Goal: Task Accomplishment & Management: Use online tool/utility

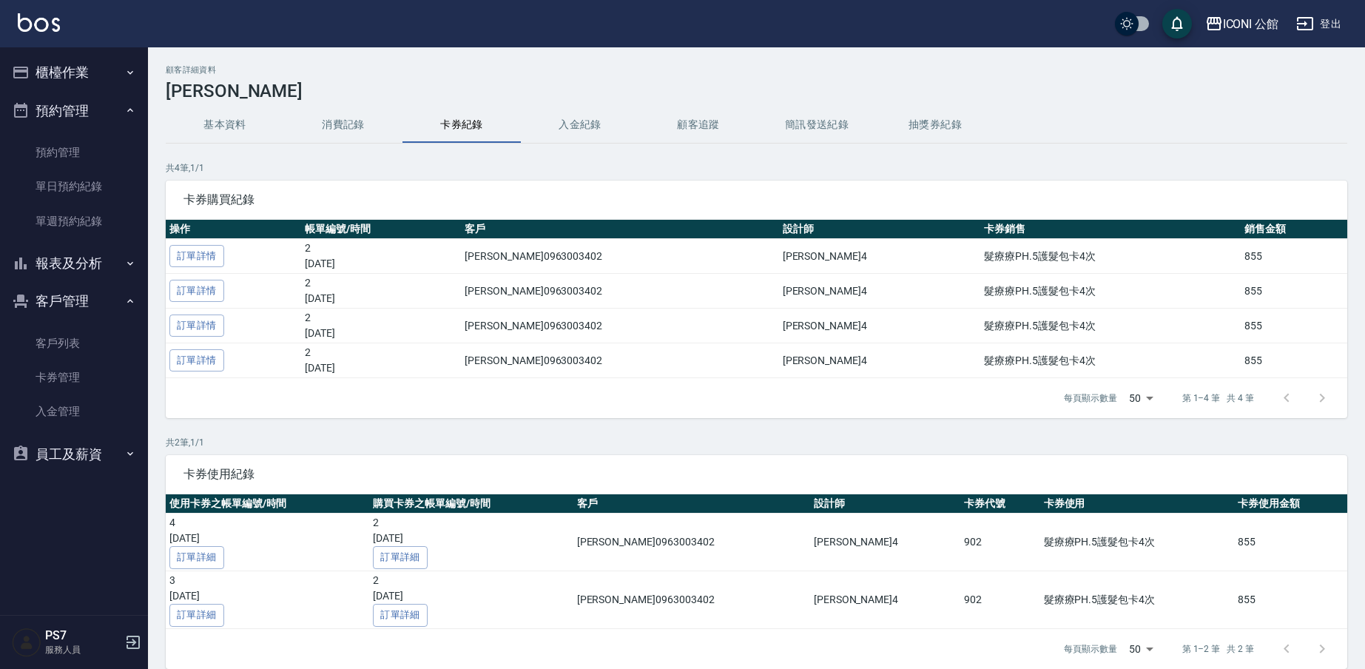
click at [101, 75] on button "櫃檯作業" at bounding box center [74, 72] width 136 height 38
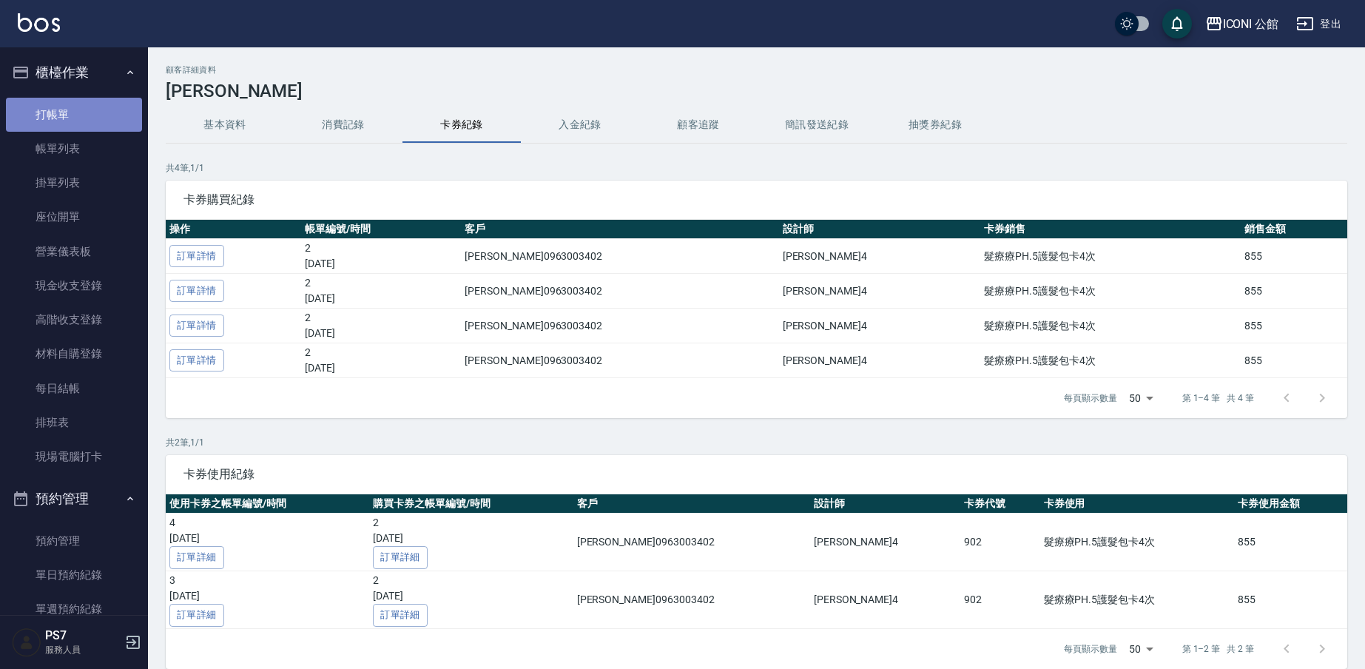
click at [98, 123] on link "打帳單" at bounding box center [74, 115] width 136 height 34
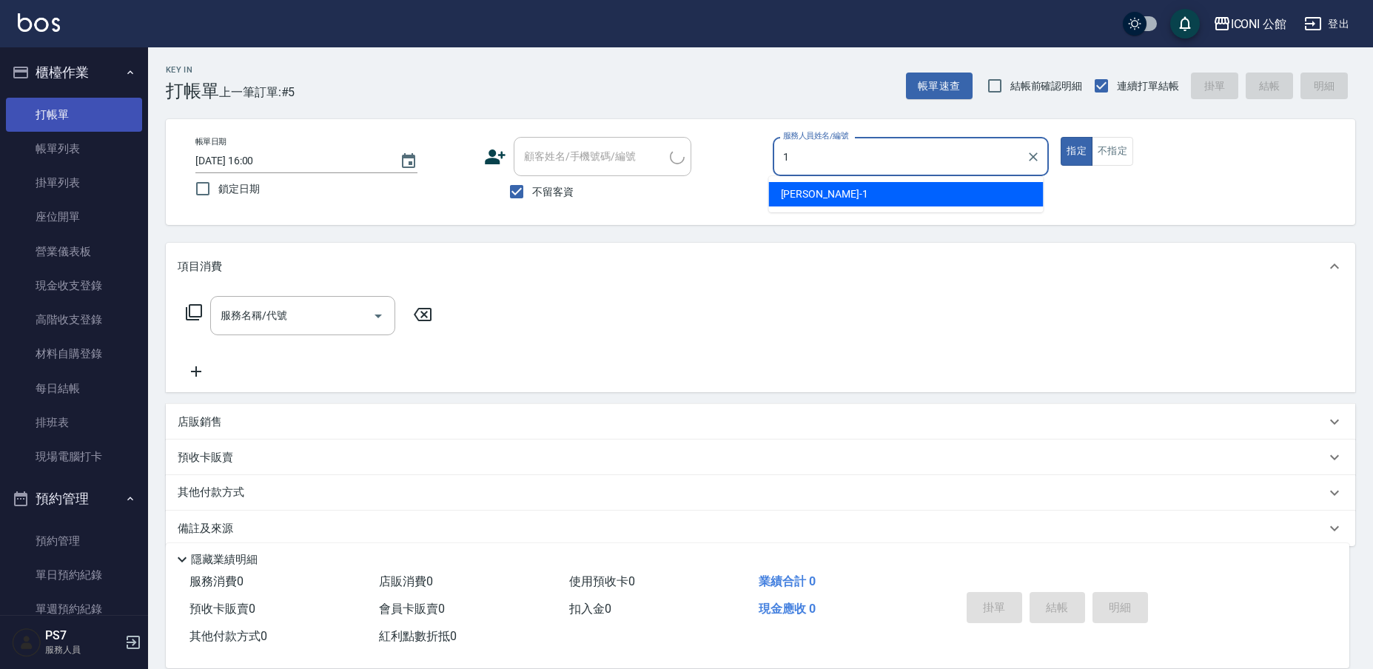
type input "1"
type button "true"
type input "[PERSON_NAME]-1"
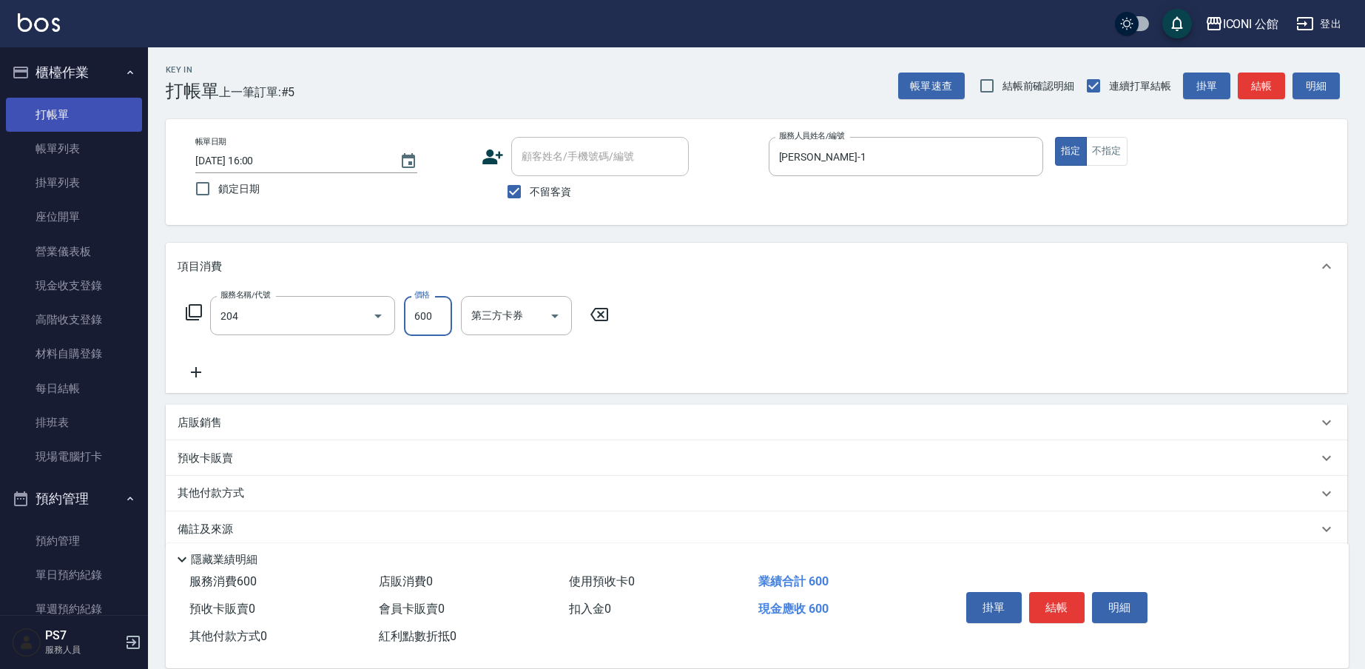
type input "指定洗+剪(204)"
type input "PS7-99"
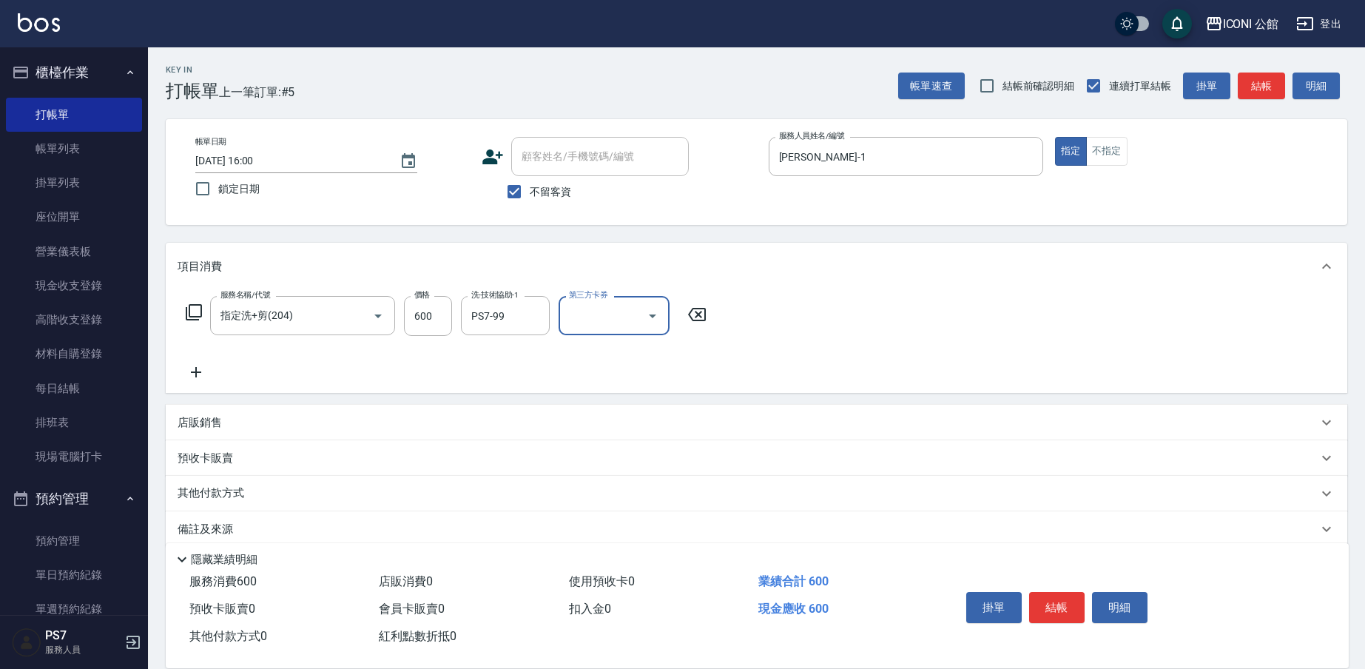
click at [244, 485] on div "其他付款方式" at bounding box center [757, 494] width 1182 height 36
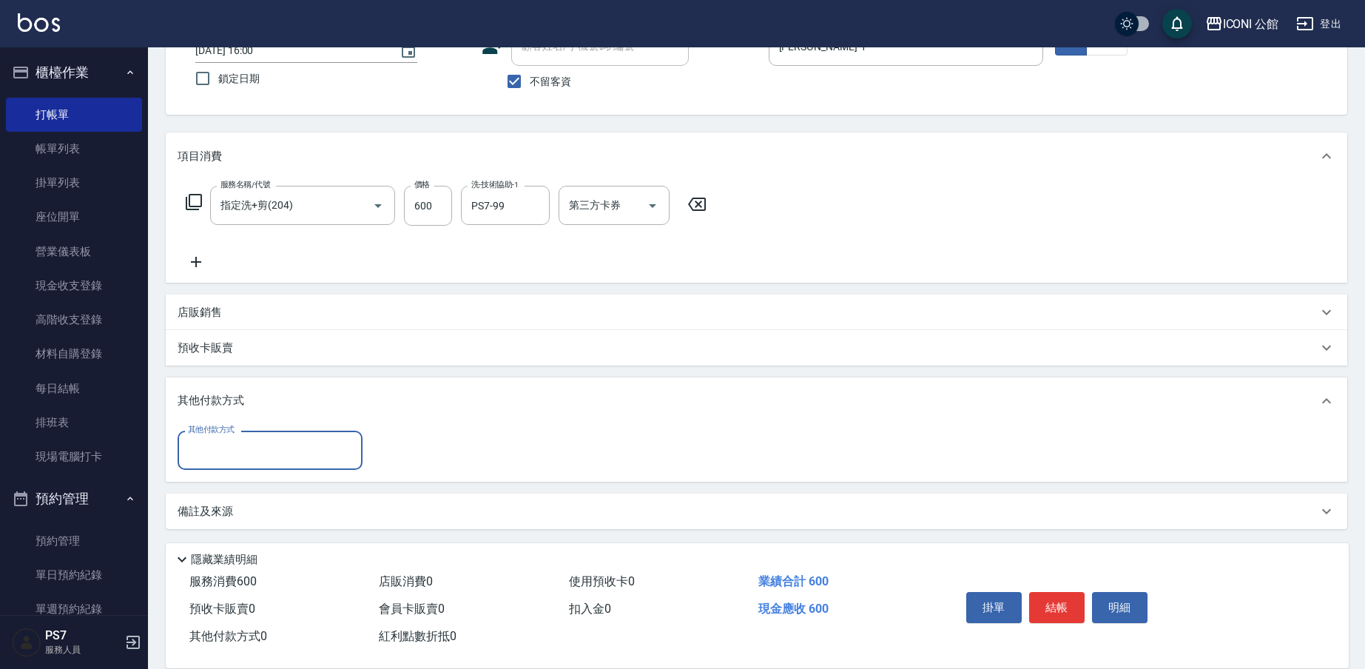
click at [232, 444] on input "其他付款方式" at bounding box center [270, 450] width 172 height 26
click at [221, 548] on span "中租銀角零卡分期" at bounding box center [270, 537] width 185 height 24
click at [269, 450] on input "中租銀角零卡分期" at bounding box center [258, 450] width 149 height 26
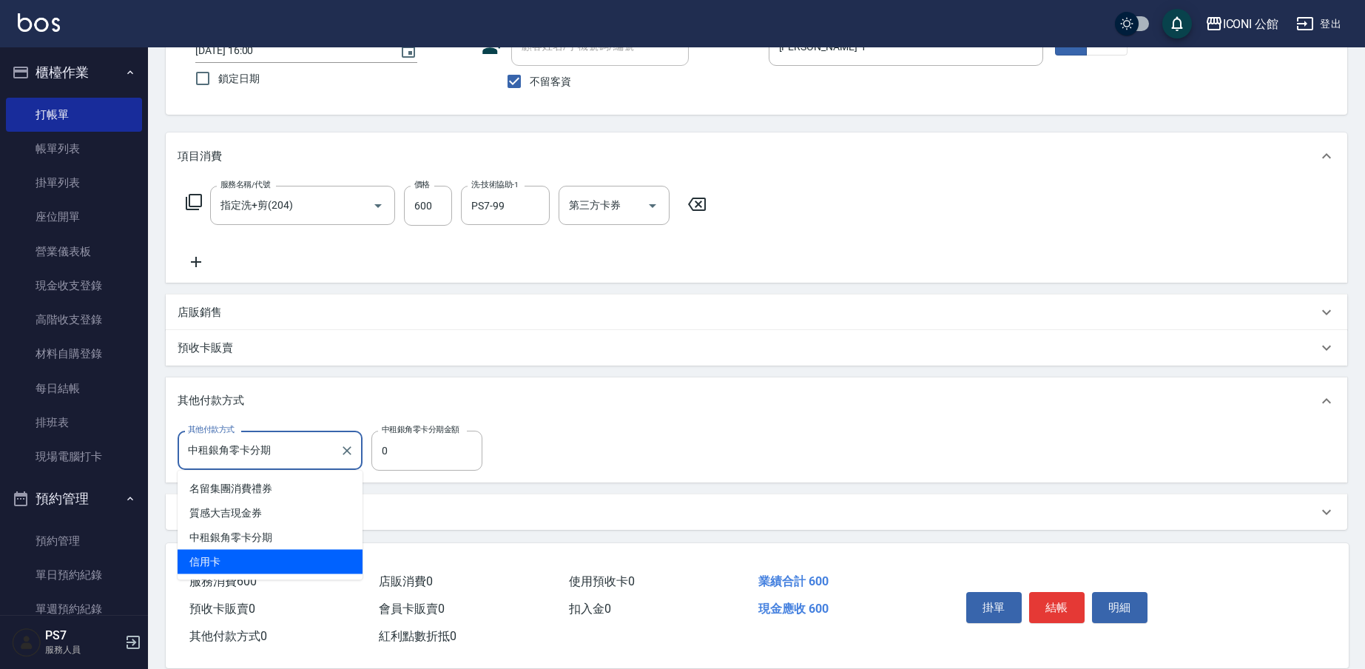
click at [263, 571] on span "信用卡" at bounding box center [270, 562] width 185 height 24
type input "信用卡"
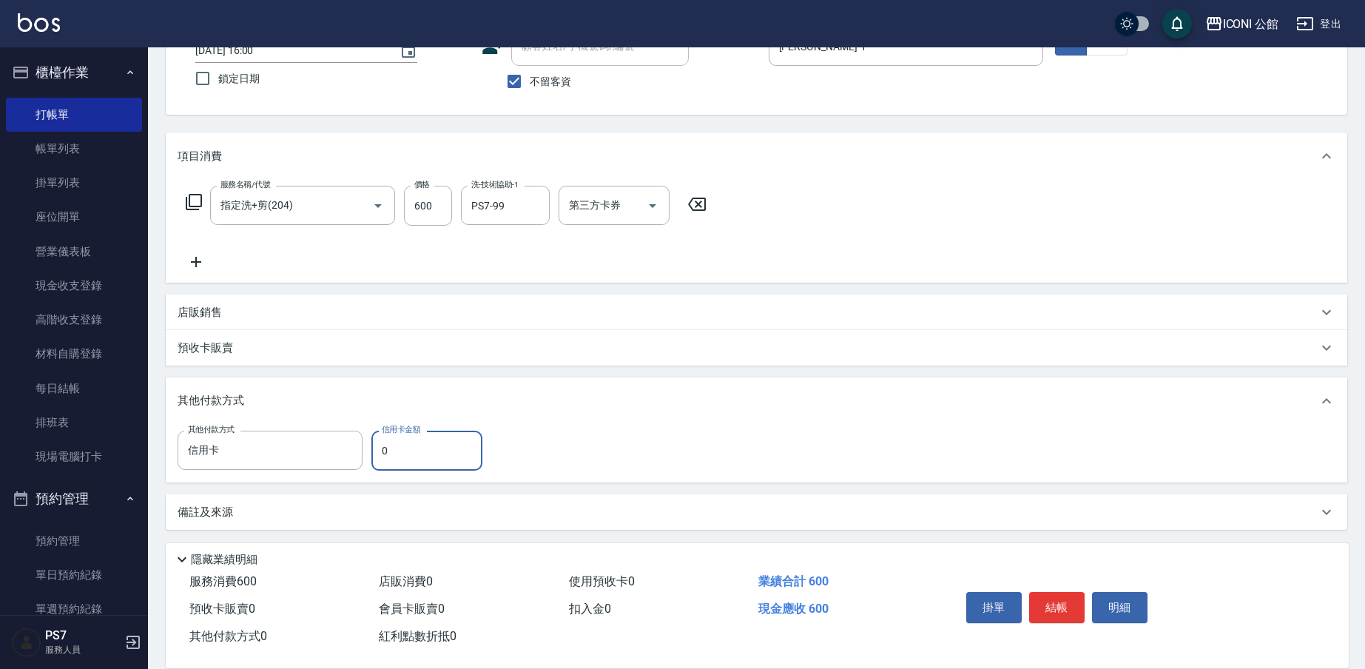
click at [409, 466] on input "0" at bounding box center [427, 451] width 111 height 40
type input "600"
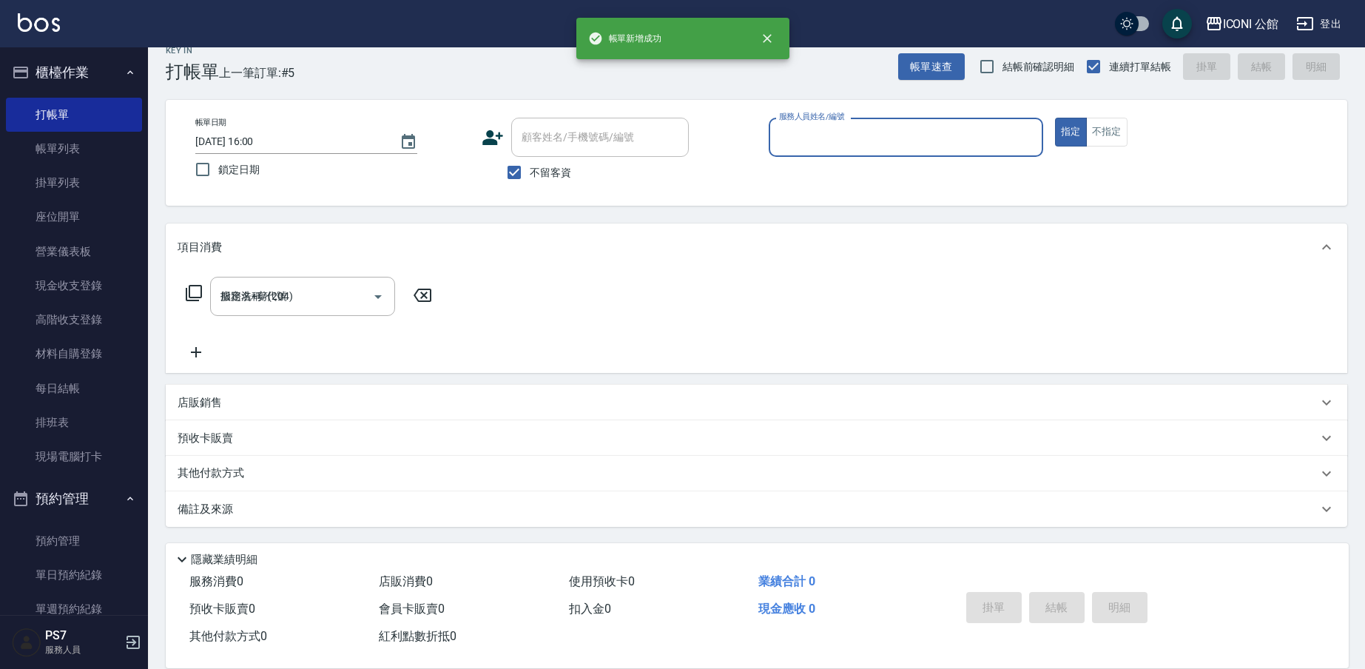
type input "1"
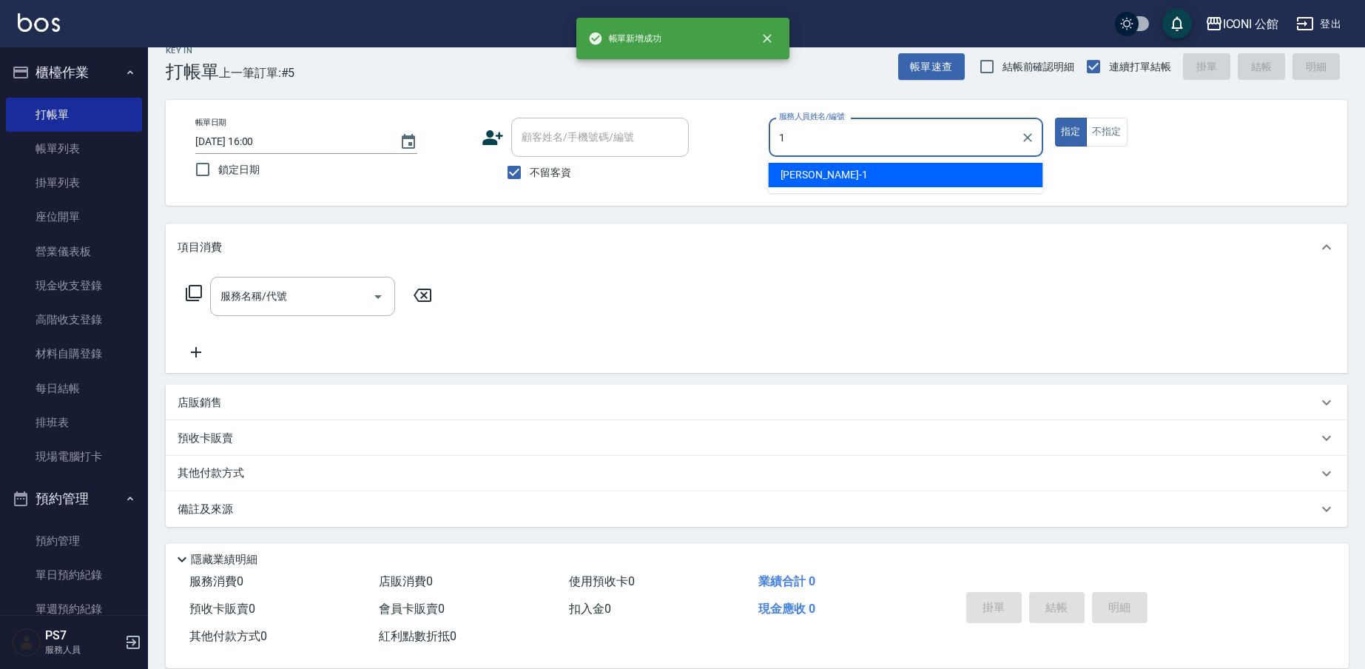
scroll to position [19, 0]
type input "[PERSON_NAME]-1"
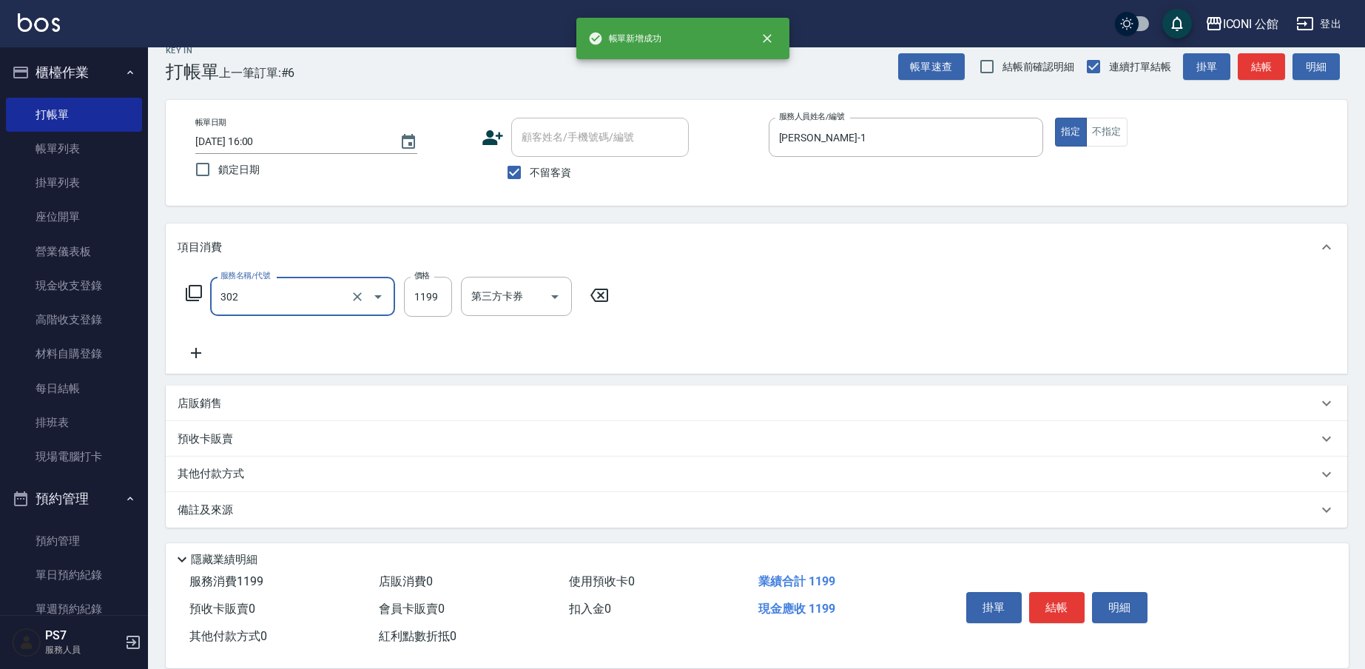
type input "302"
type input "1"
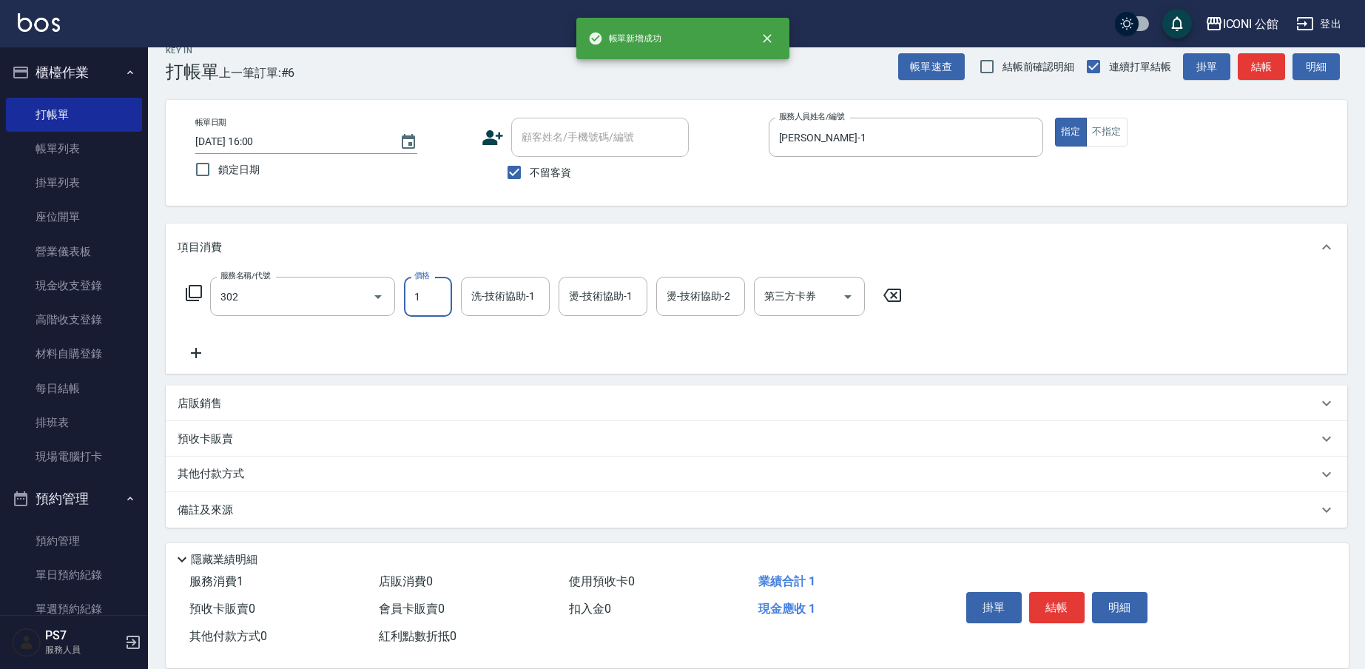
type input "設計燙髮(302)"
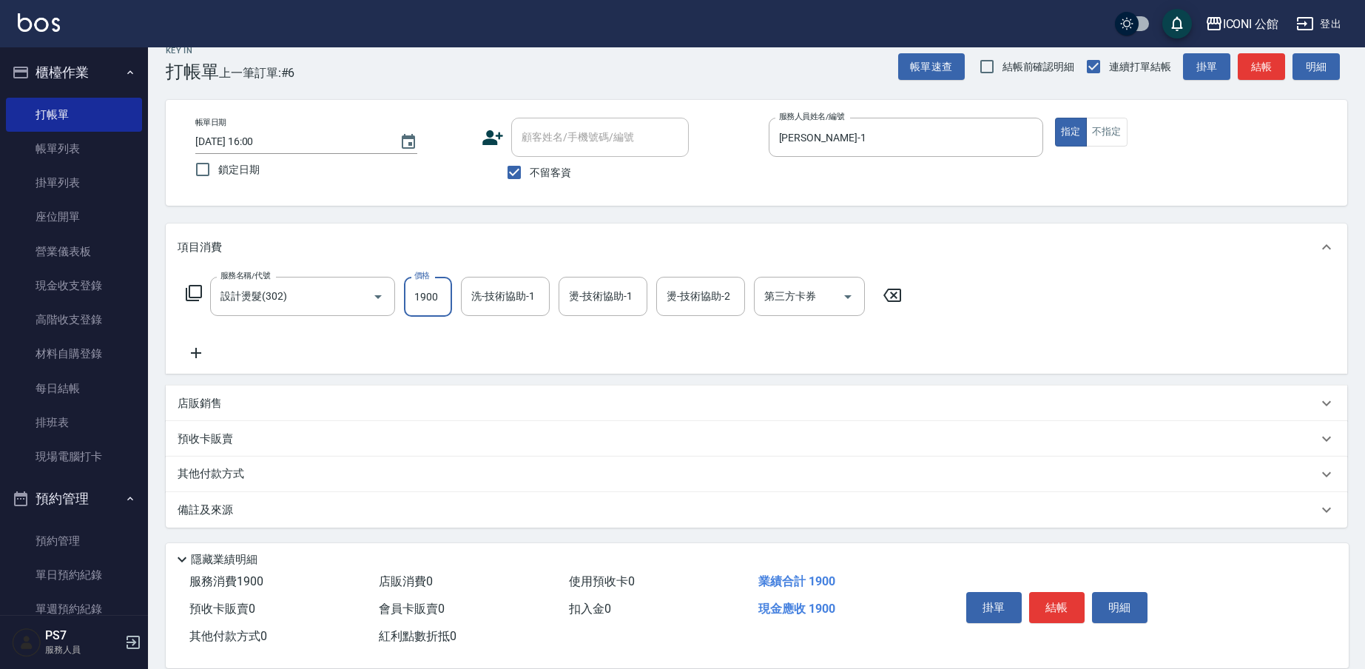
type input "1900"
type input "[PERSON_NAME]-1"
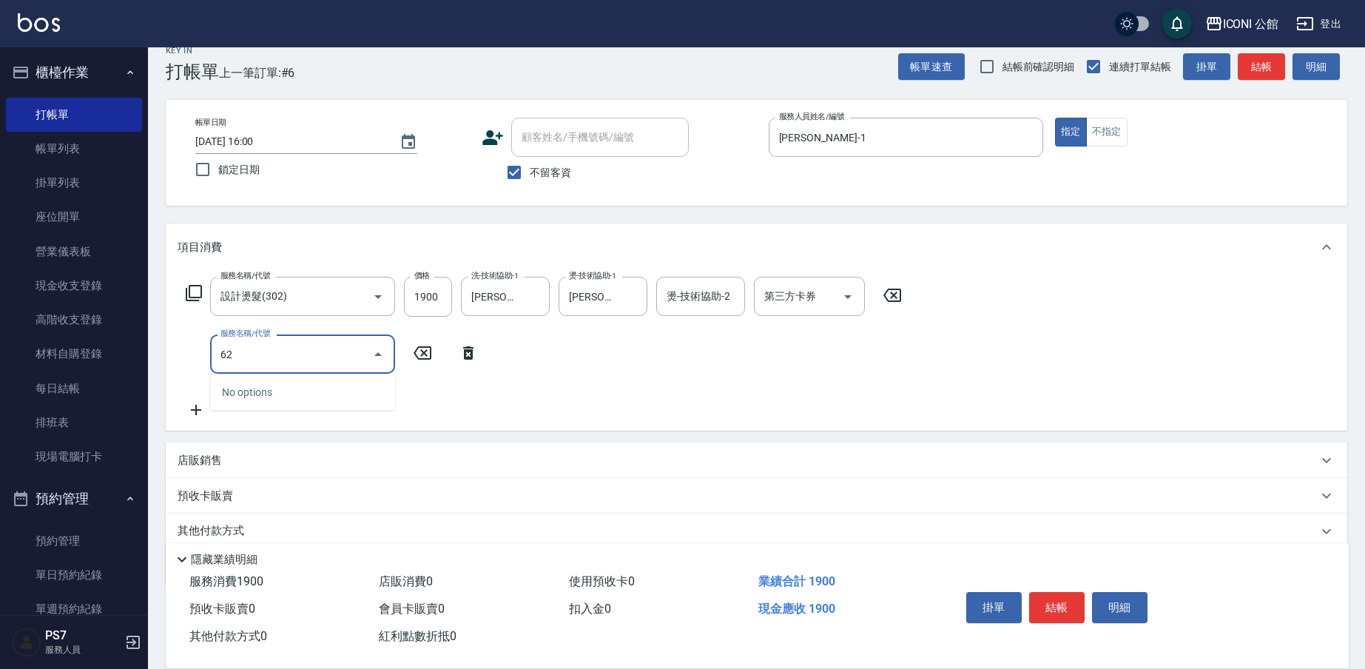
type input "6"
type input "自備護髮300元(503)"
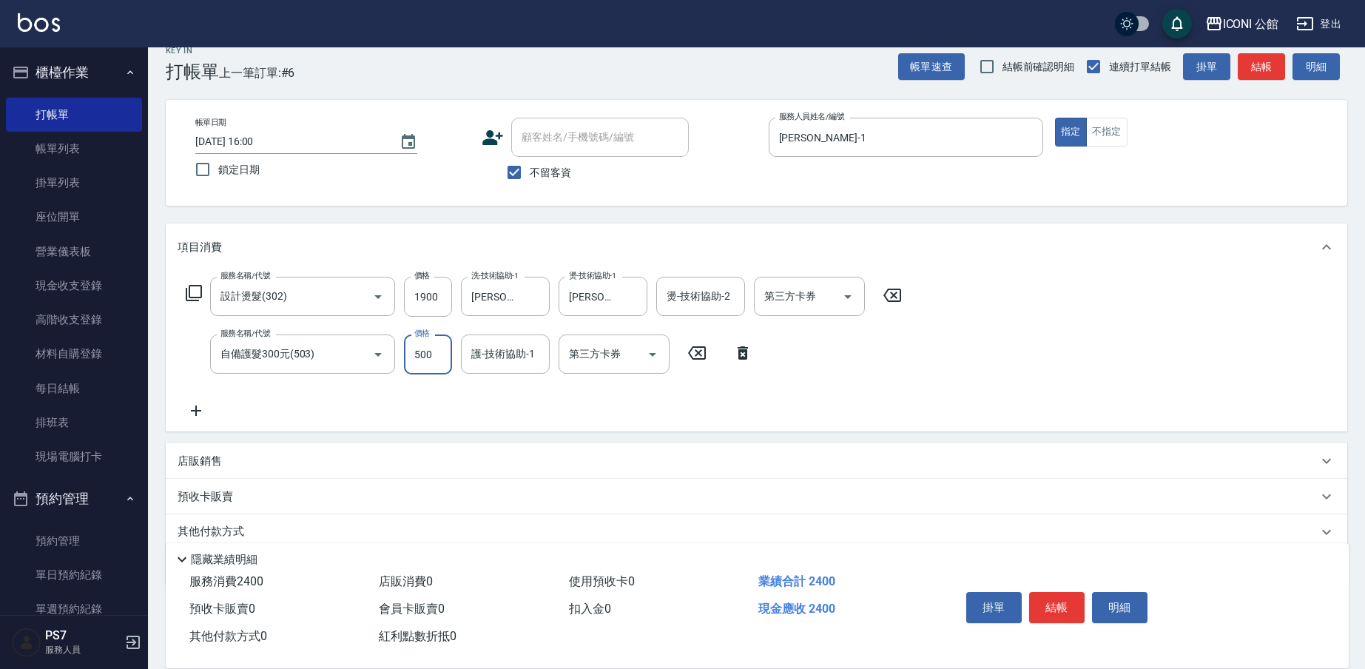
type input "500"
type input "[PERSON_NAME]-1"
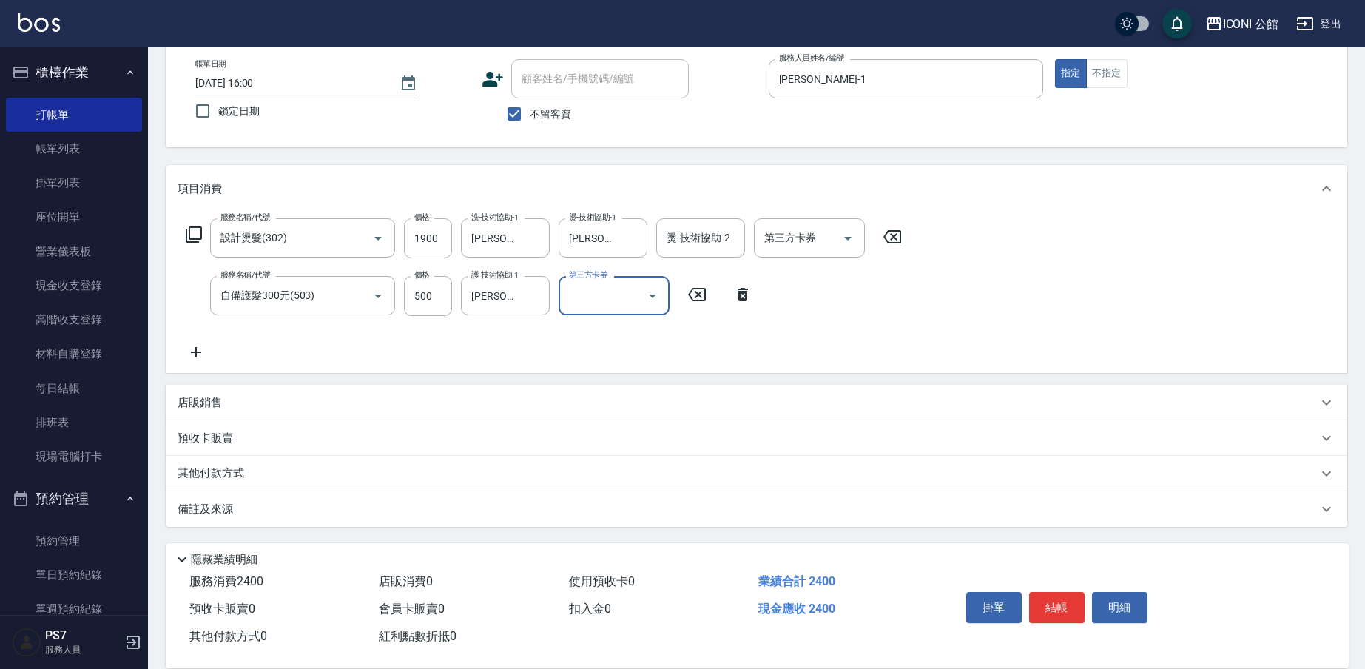
click at [225, 474] on p "其他付款方式" at bounding box center [215, 474] width 74 height 16
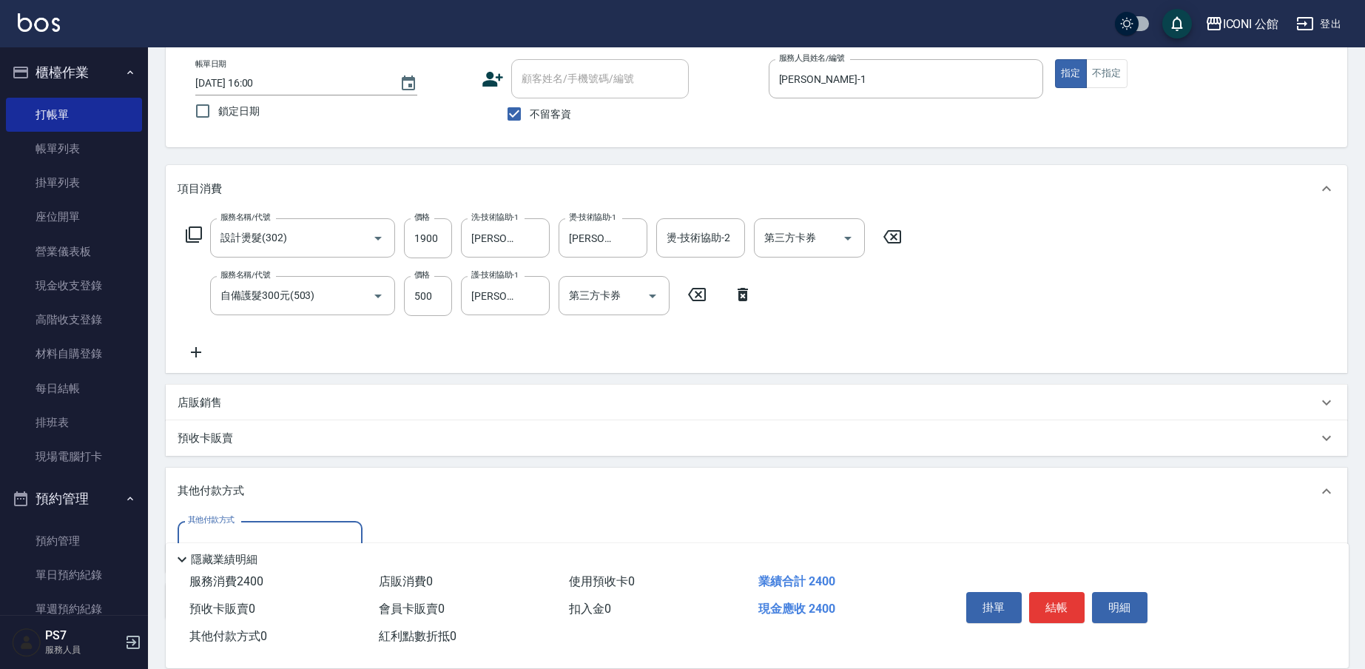
scroll to position [170, 0]
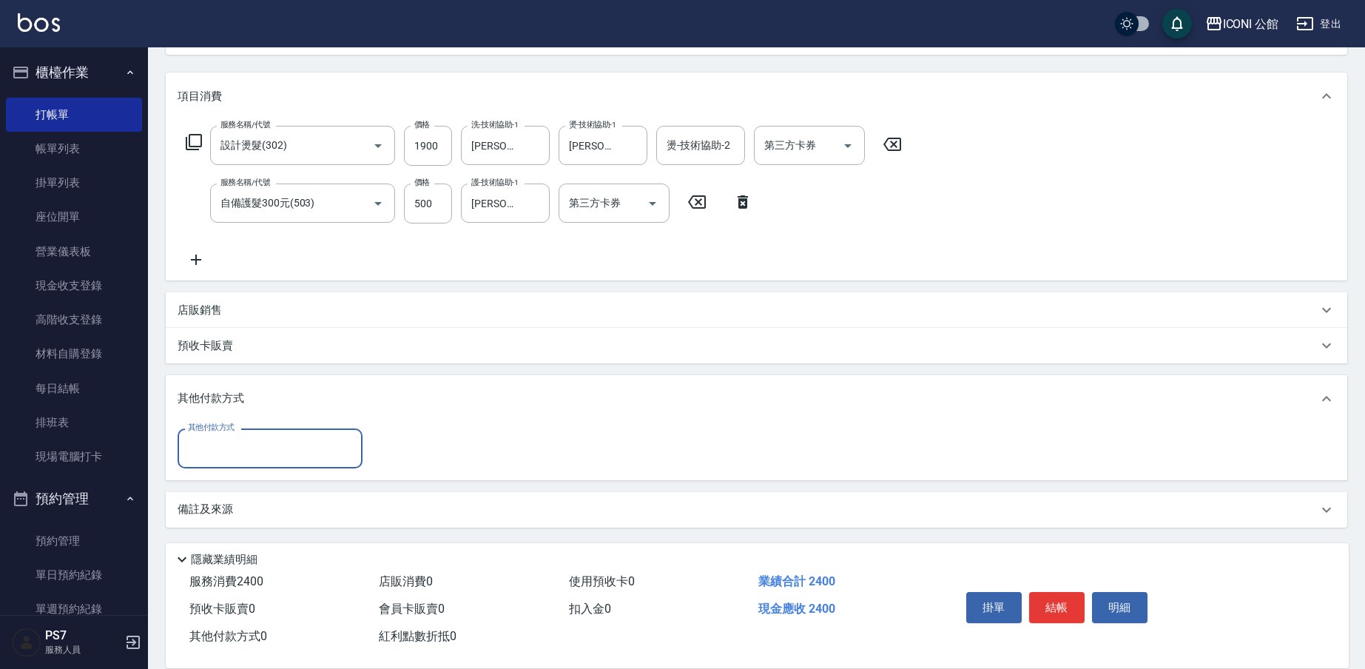
click at [236, 459] on input "其他付款方式" at bounding box center [270, 448] width 172 height 26
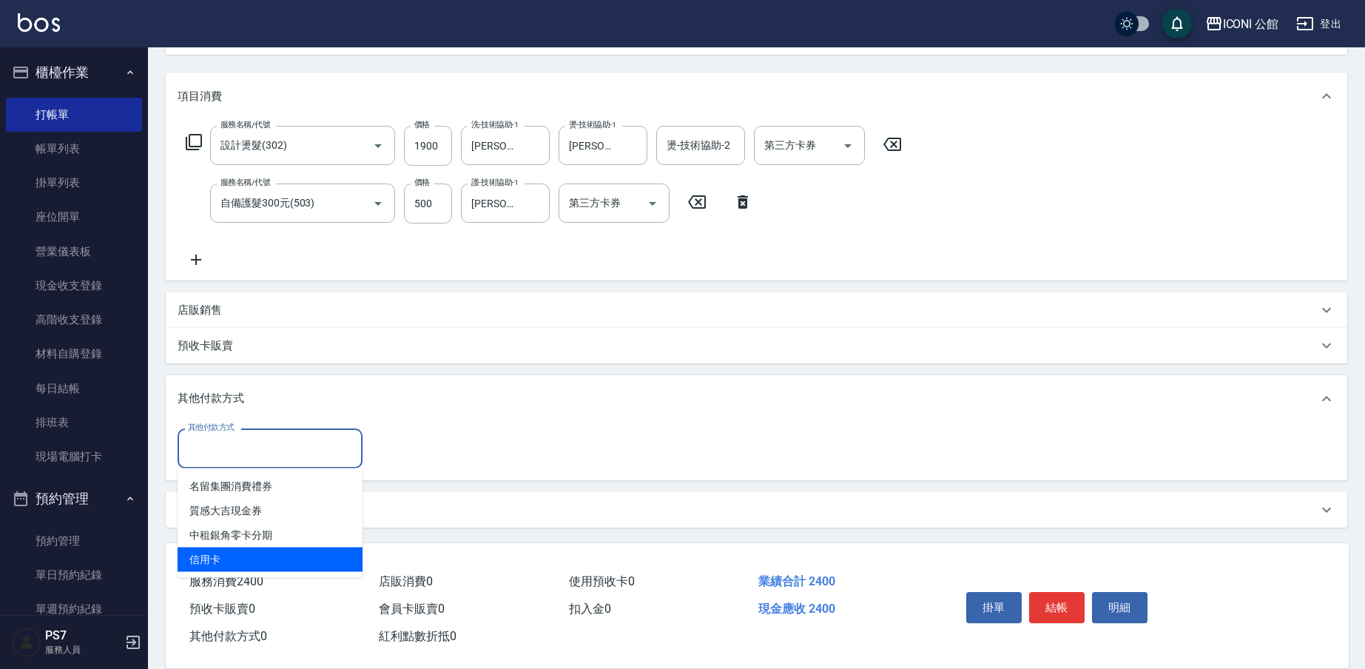
click at [225, 558] on span "信用卡" at bounding box center [270, 560] width 185 height 24
type input "信用卡"
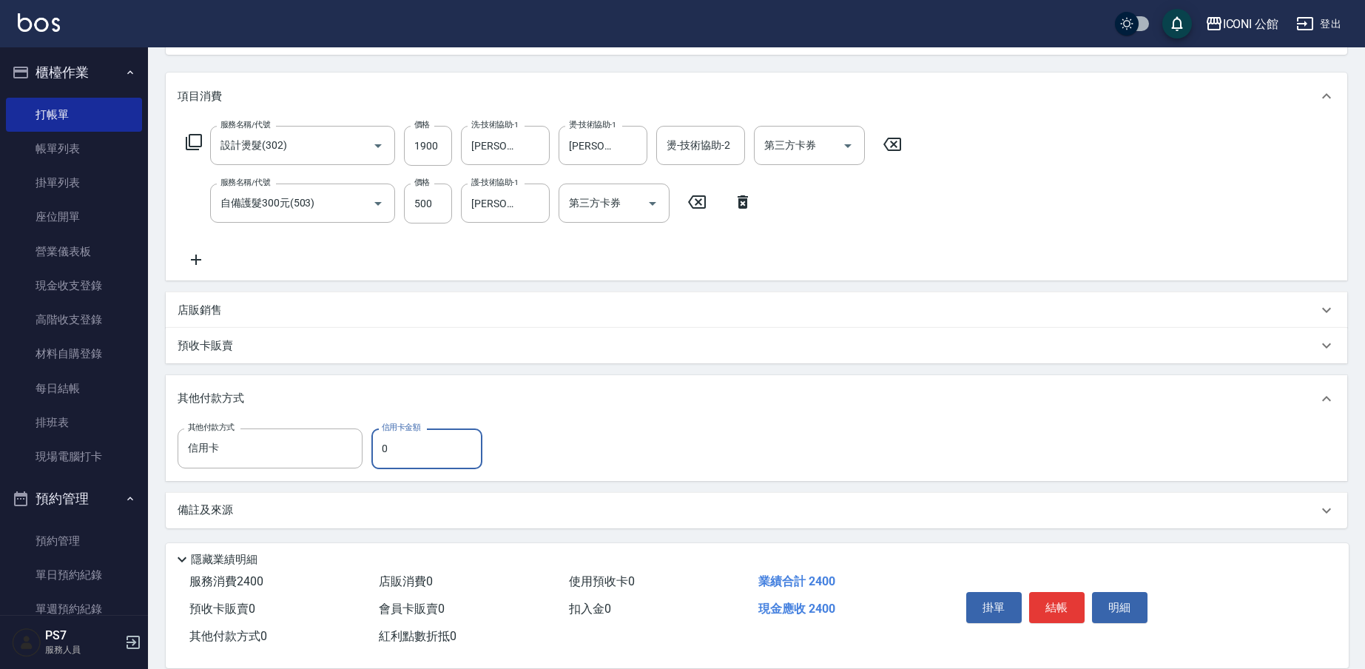
click at [409, 436] on input "0" at bounding box center [427, 449] width 111 height 40
click at [407, 449] on input "0" at bounding box center [427, 449] width 111 height 40
type input "2400"
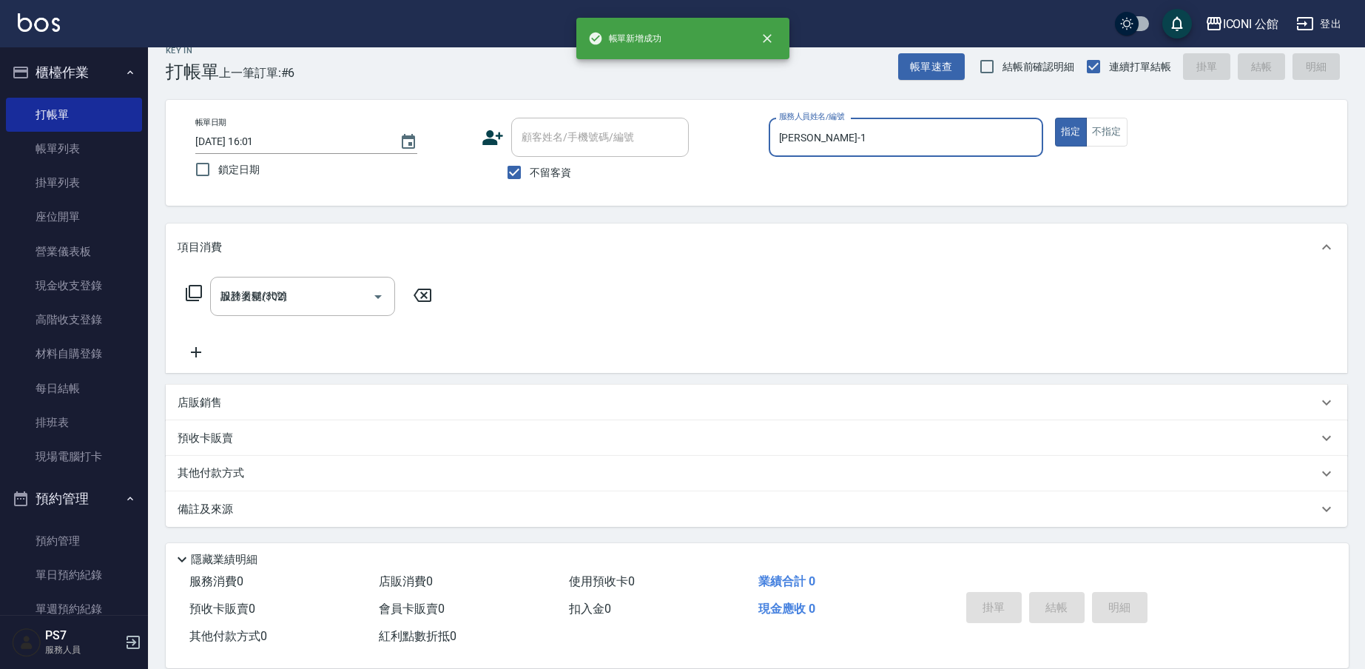
type input "[DATE] 16:01"
type input "[PERSON_NAME]-1"
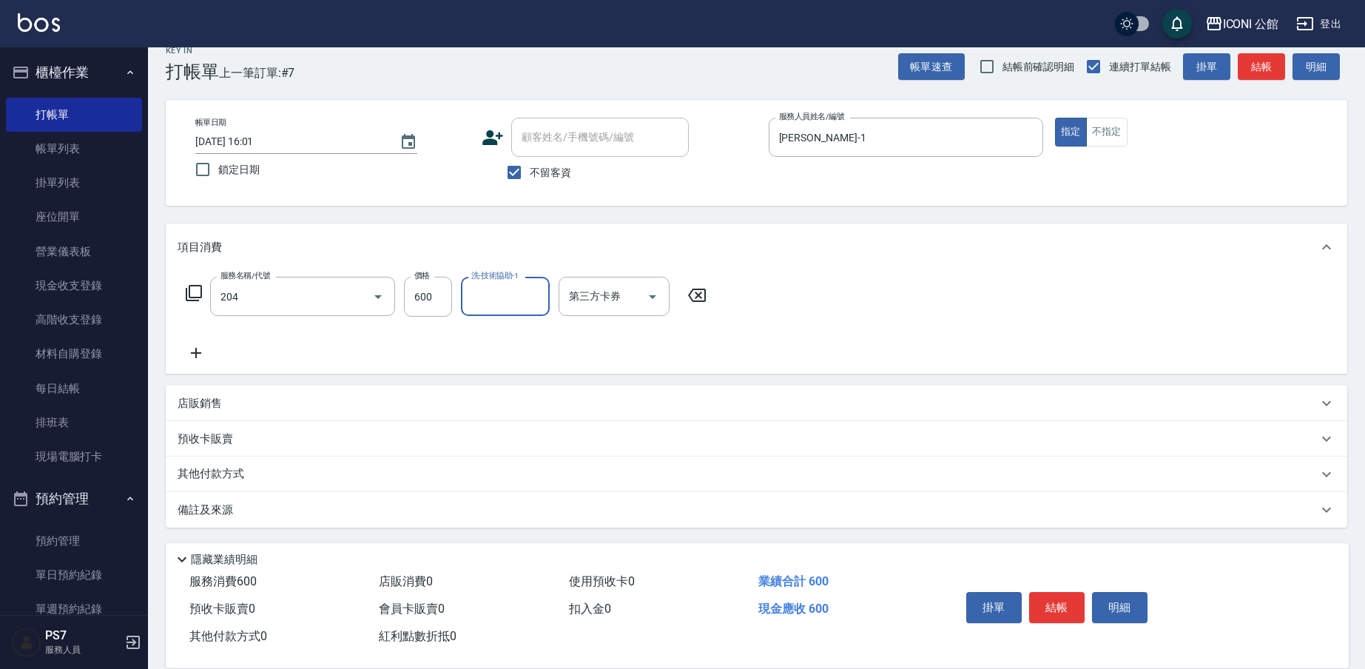
type input "指定洗+剪(204)"
type input "[PERSON_NAME]-1"
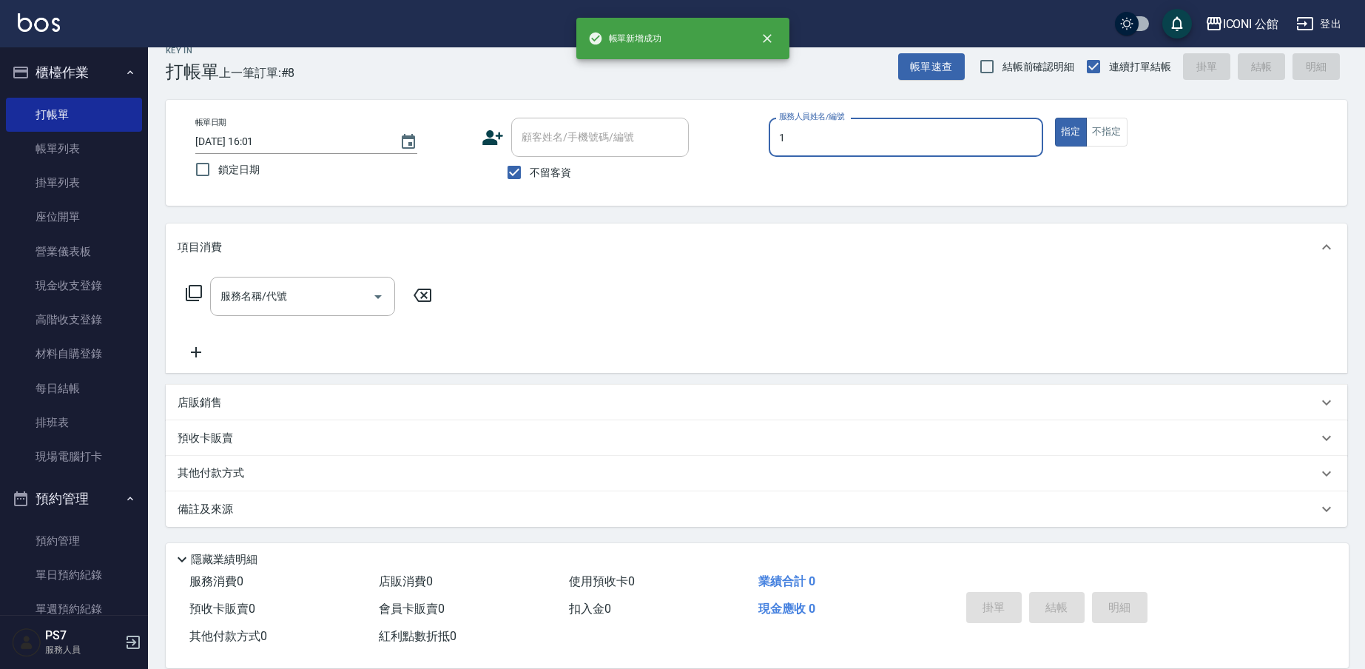
type input "[PERSON_NAME]-1"
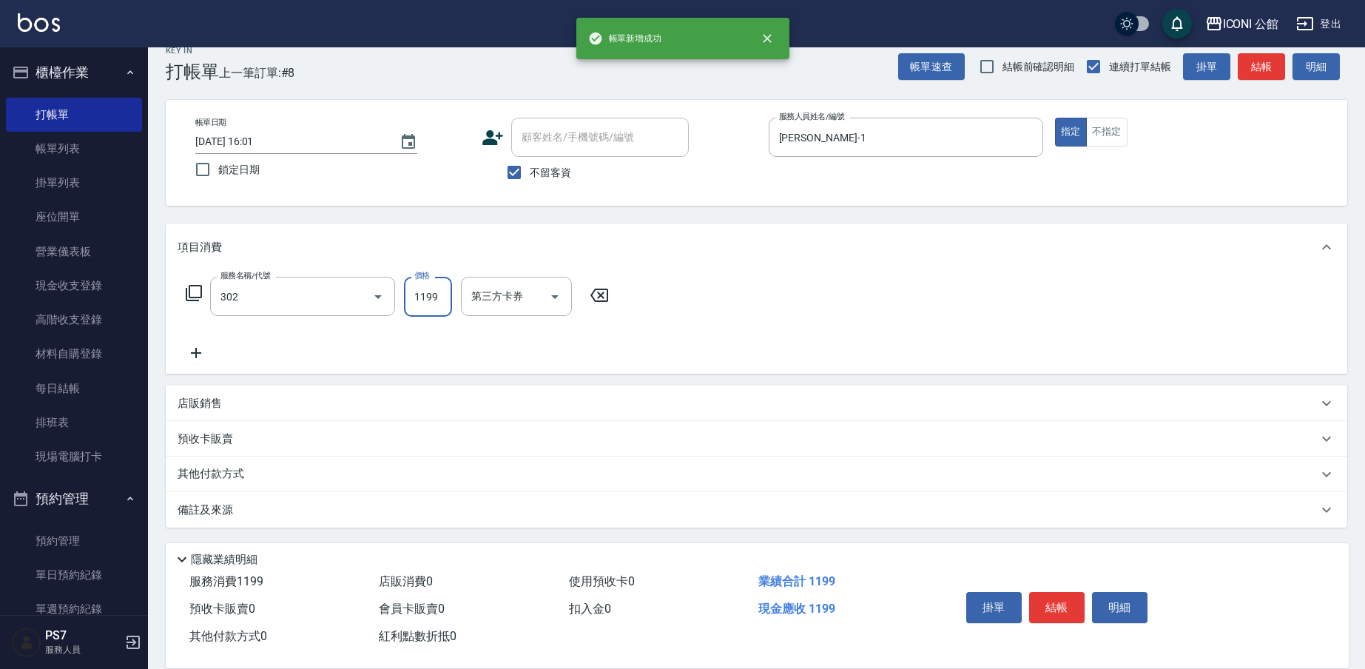
type input "設計燙髮(302)"
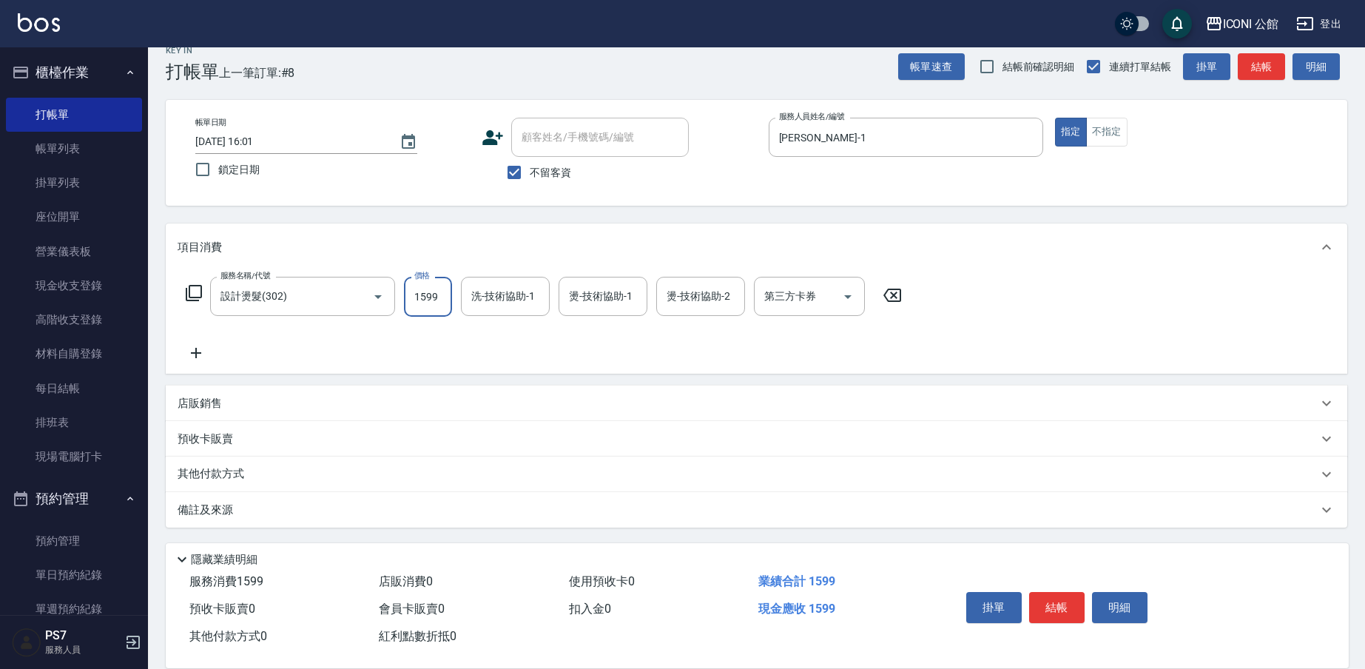
type input "1599"
type input "[PERSON_NAME]-1"
click at [512, 306] on input "[PERSON_NAME]-1" at bounding box center [494, 296] width 53 height 26
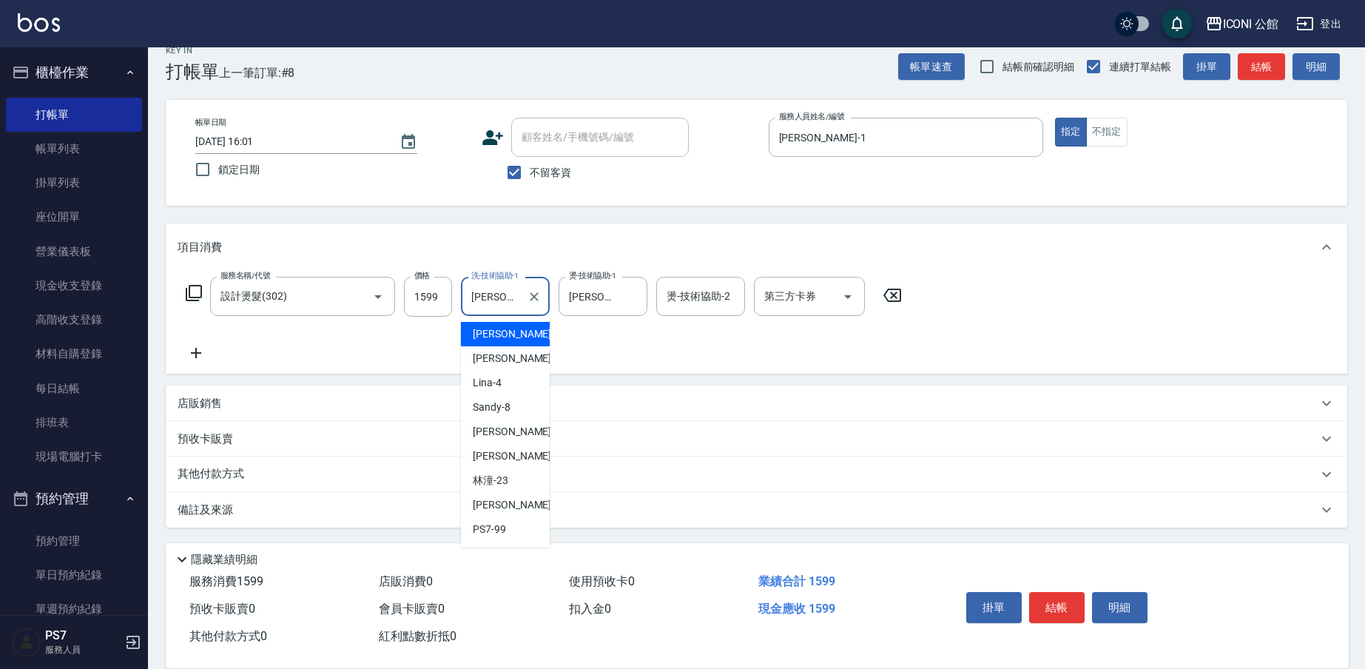
click at [512, 306] on input "[PERSON_NAME]-1" at bounding box center [494, 296] width 53 height 26
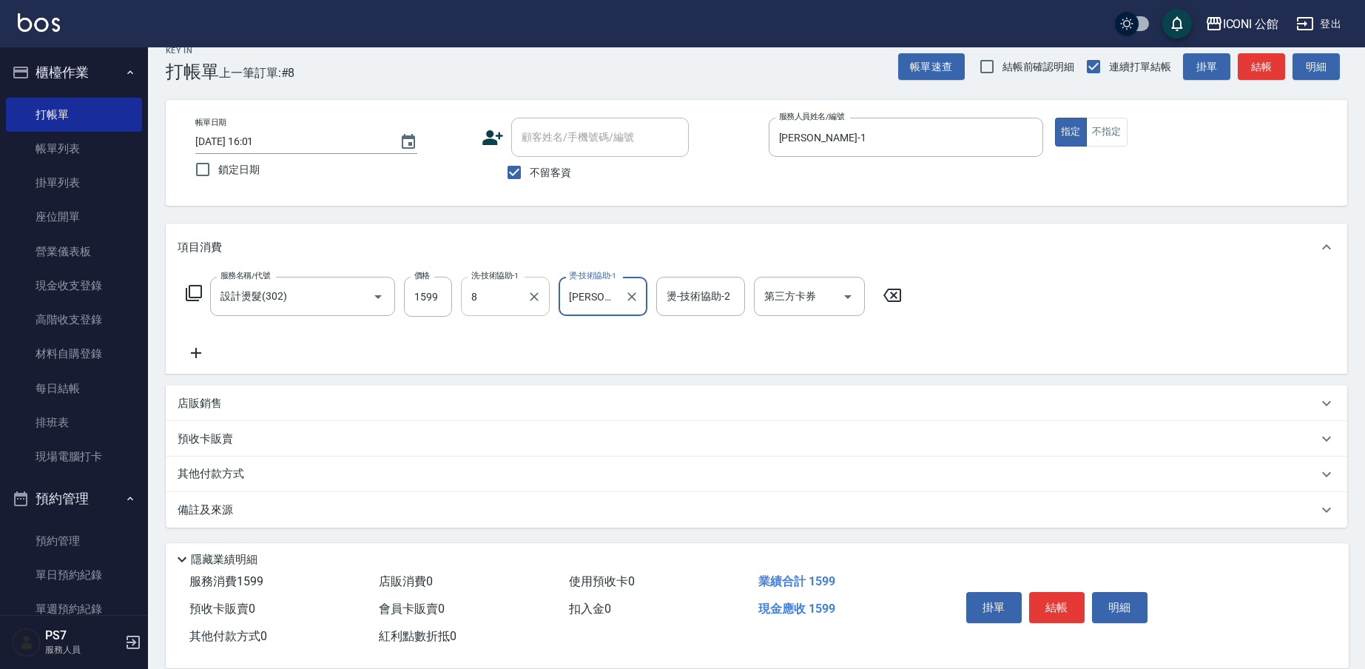
type input "Sandy-8"
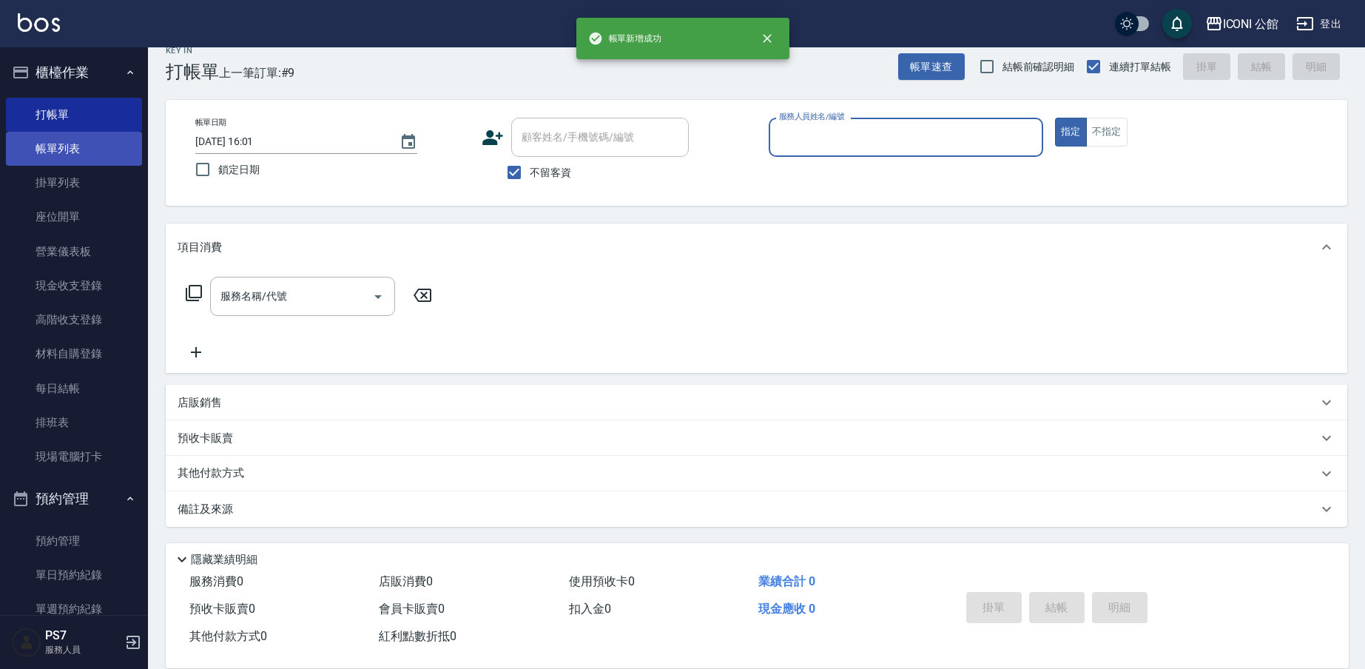
click at [84, 161] on link "帳單列表" at bounding box center [74, 149] width 136 height 34
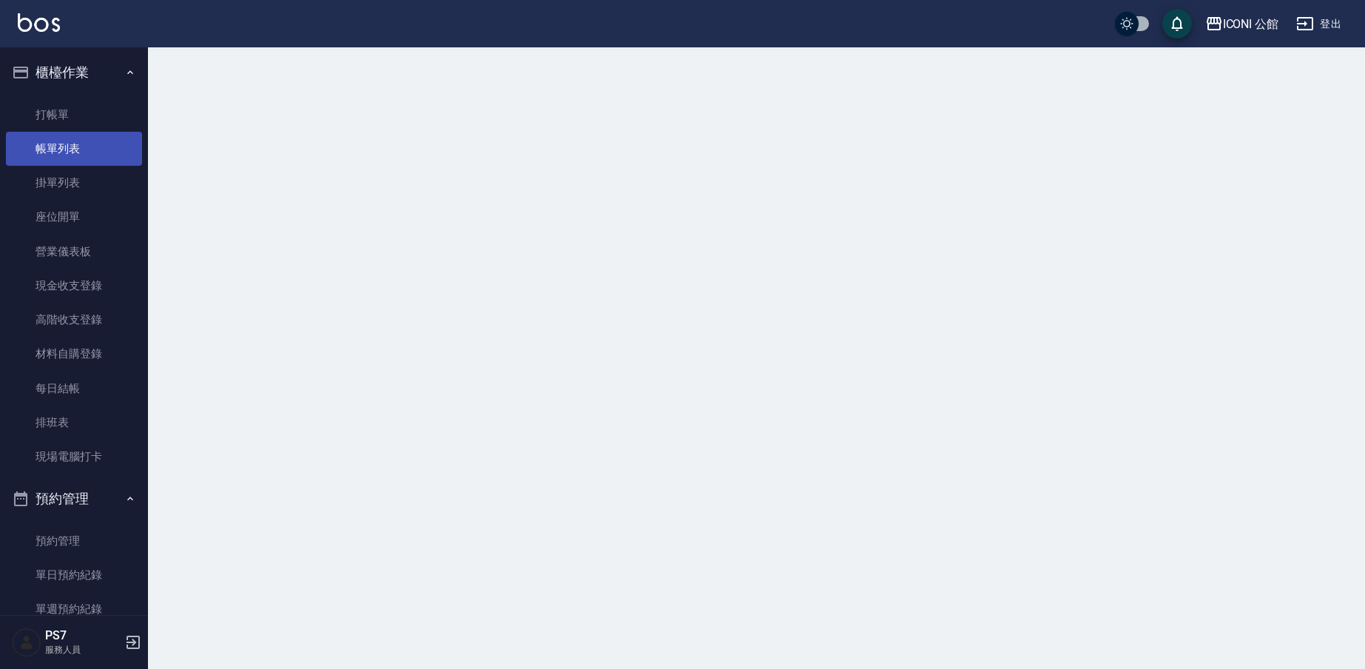
click at [84, 161] on link "帳單列表" at bounding box center [74, 149] width 136 height 34
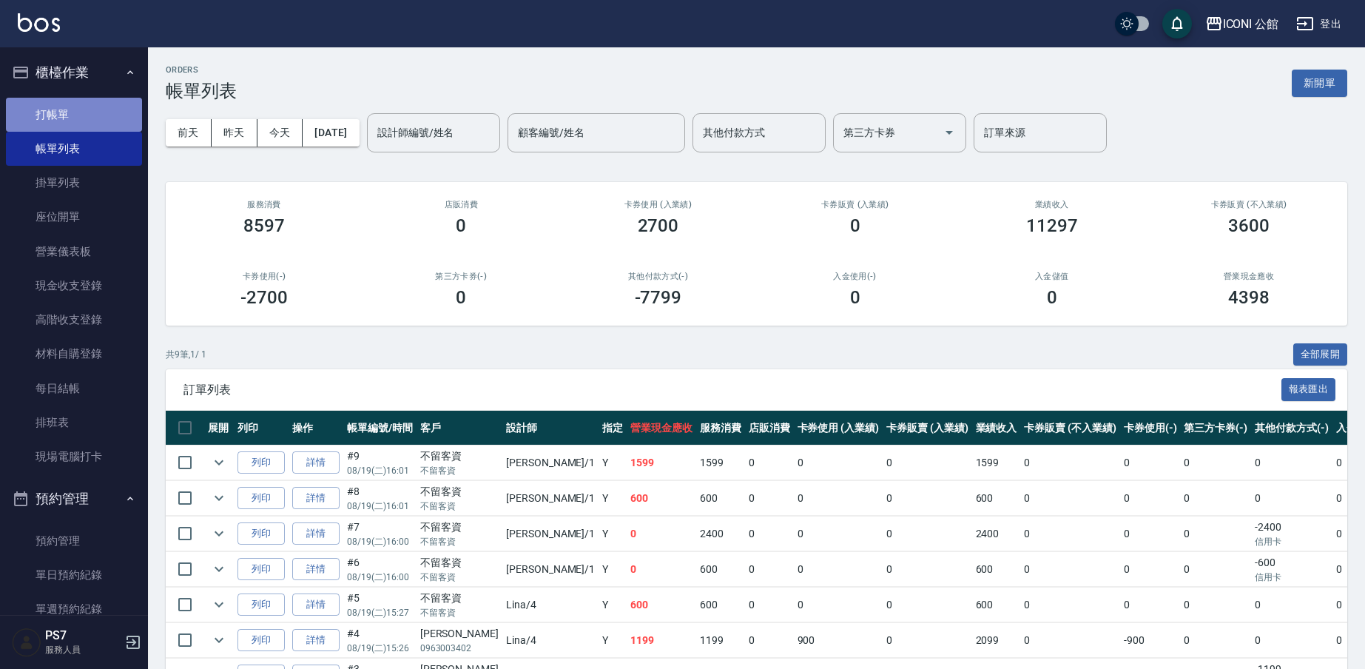
click at [91, 130] on link "打帳單" at bounding box center [74, 115] width 136 height 34
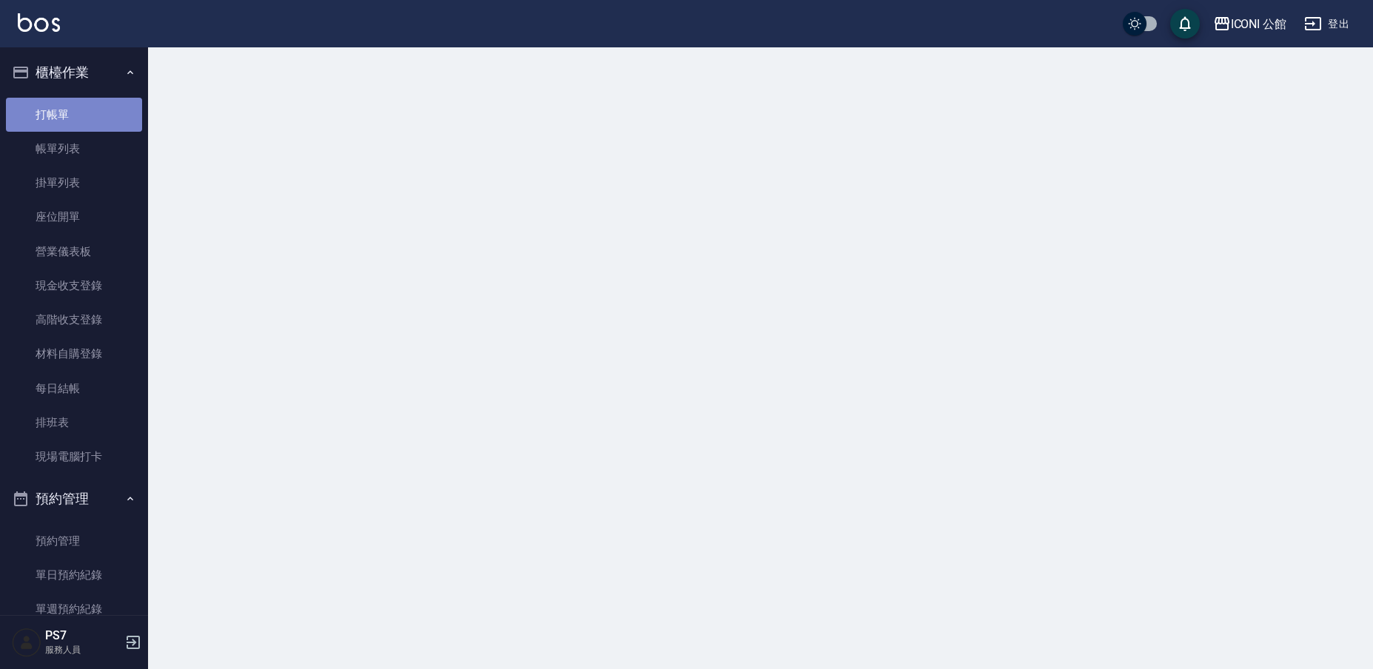
click at [91, 130] on link "打帳單" at bounding box center [74, 115] width 136 height 34
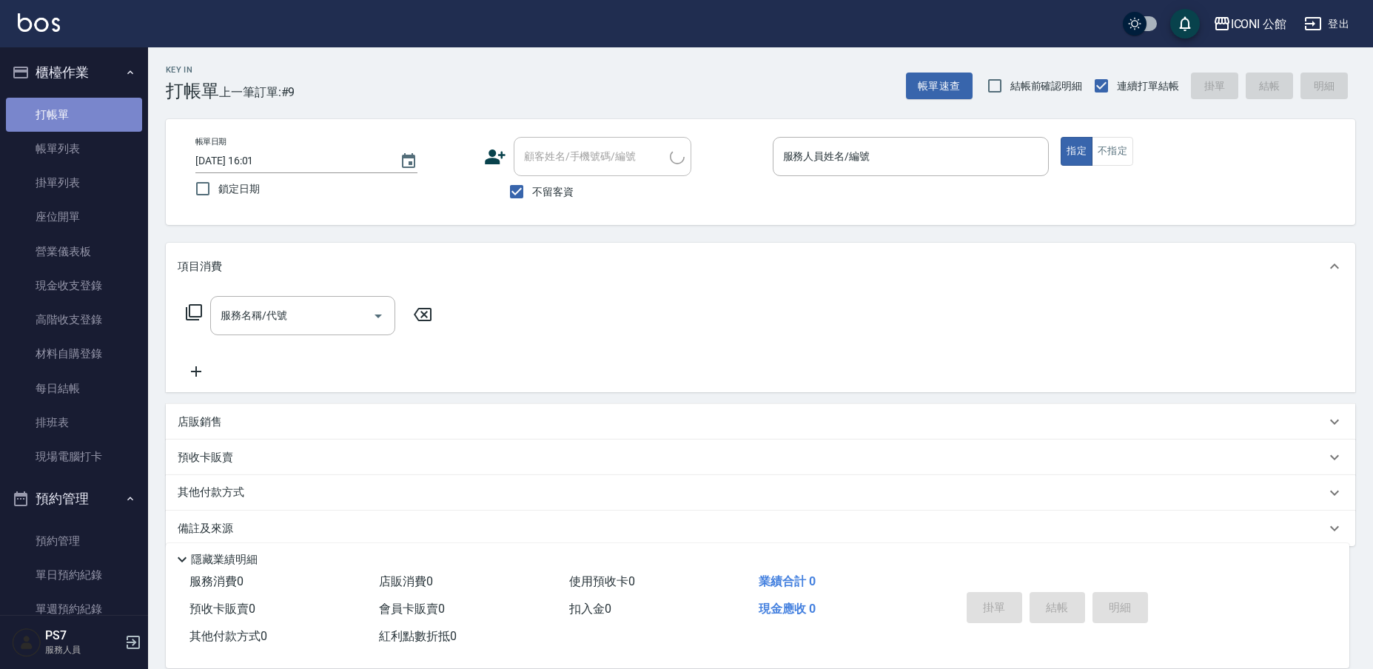
click at [91, 130] on link "打帳單" at bounding box center [74, 115] width 136 height 34
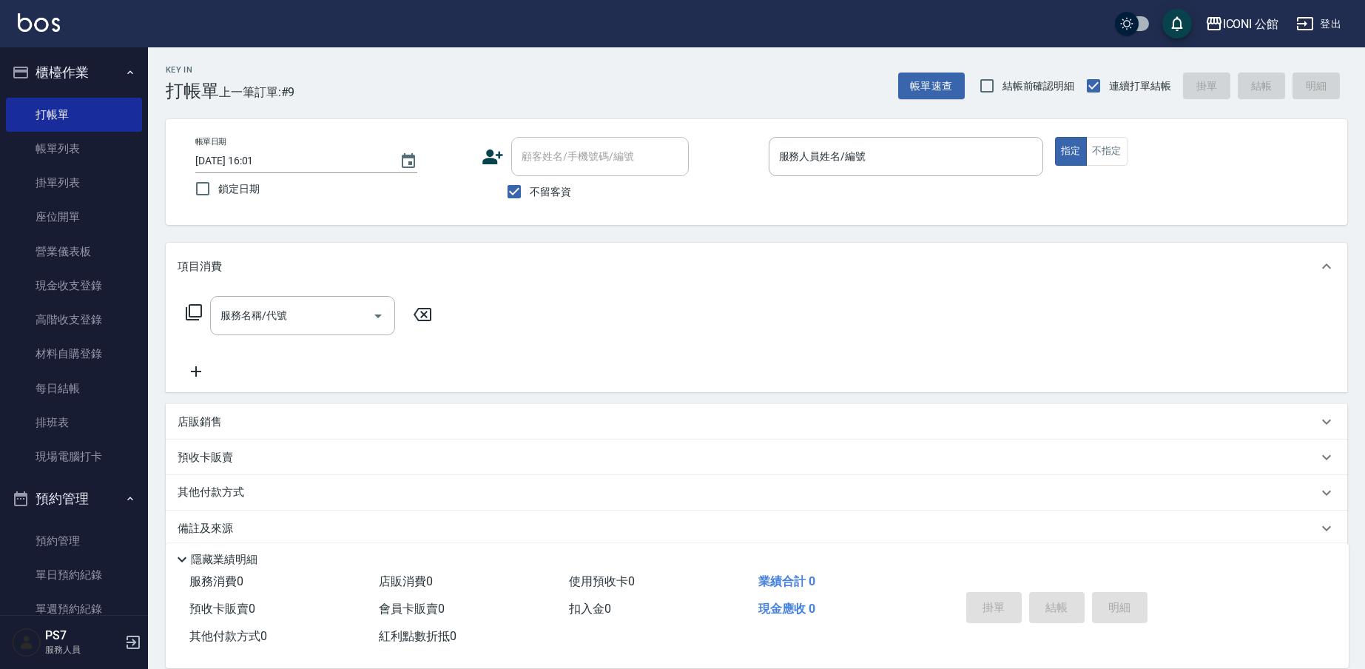
click at [797, 178] on p at bounding box center [906, 184] width 275 height 16
click at [794, 172] on div "服務人員姓名/編號" at bounding box center [906, 156] width 275 height 39
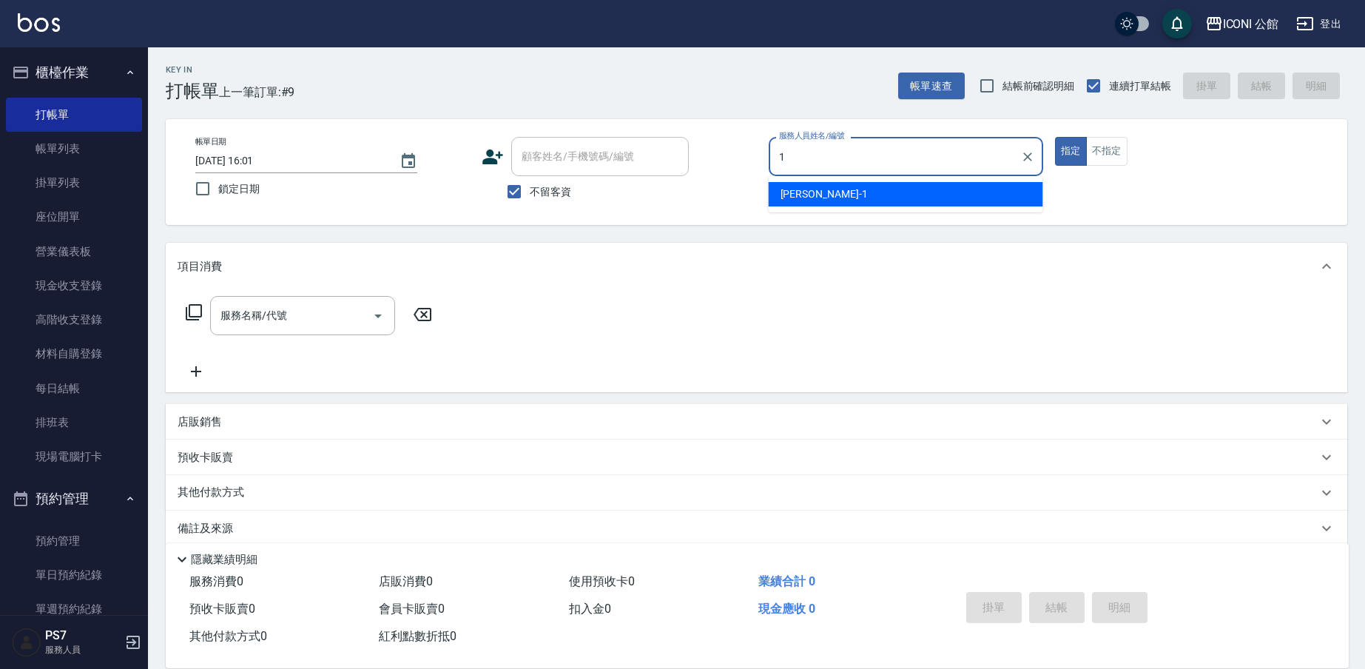
type input "[PERSON_NAME]-1"
type button "true"
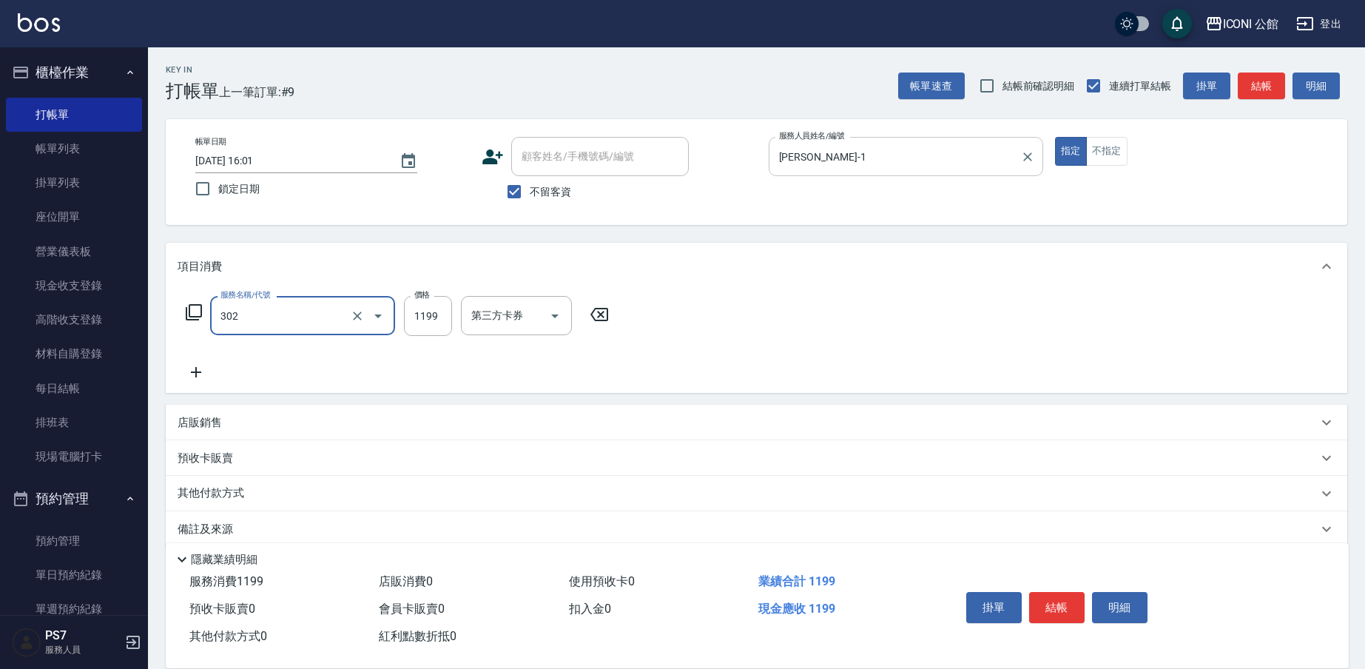
type input "302"
type input "1"
type input "設計燙髮(302)"
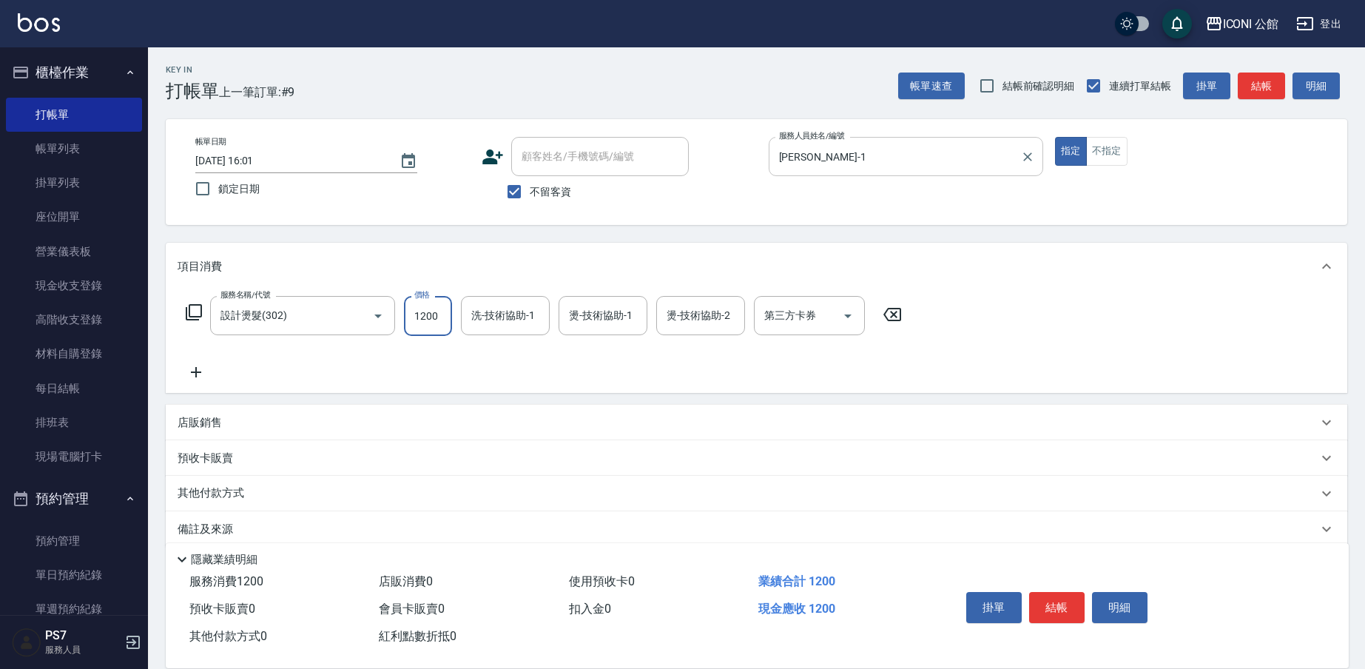
type input "1200"
type input "[PERSON_NAME]-1"
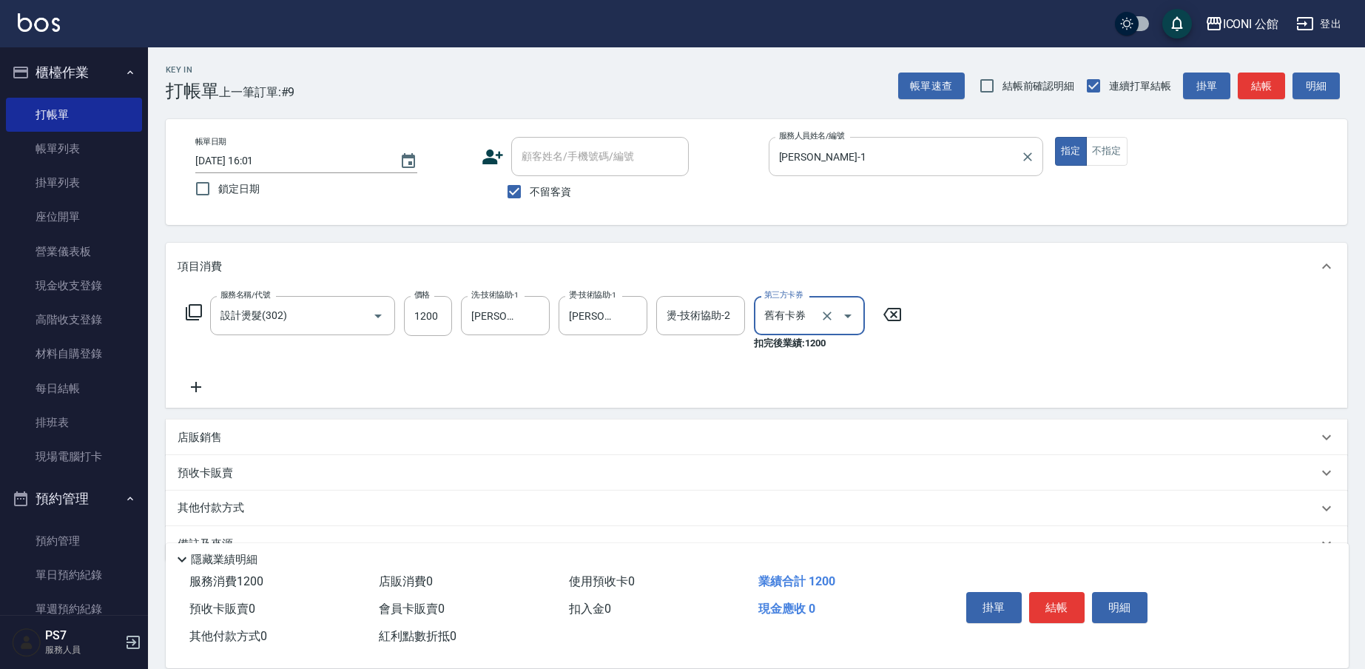
type input "舊有卡券"
click at [841, 320] on icon "Close" at bounding box center [848, 316] width 18 height 18
click at [837, 315] on button "Open" at bounding box center [848, 316] width 24 height 24
click at [835, 316] on button "Clear" at bounding box center [827, 316] width 21 height 21
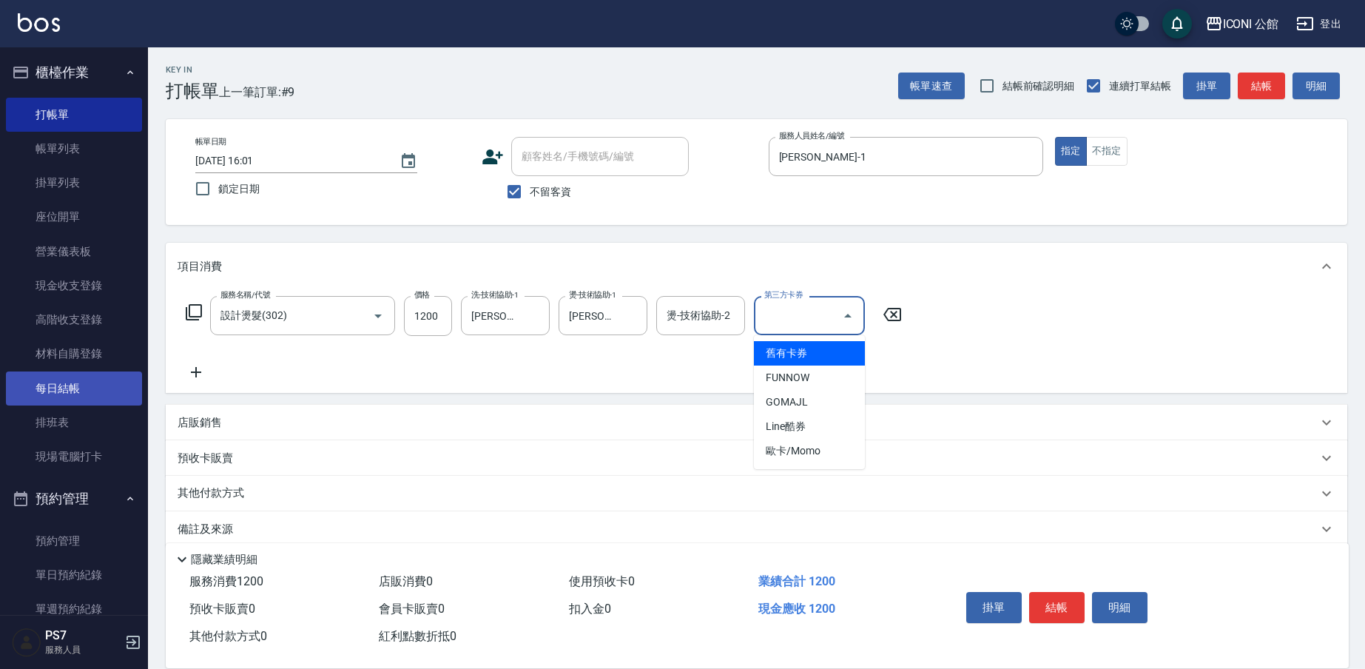
click at [82, 370] on ul "打帳單 帳單列表 掛單列表 座位開單 營業儀表板 現金收支登錄 高階收支登錄 材料自購登錄 每日結帳 排班表 現場電腦打卡" at bounding box center [74, 286] width 136 height 389
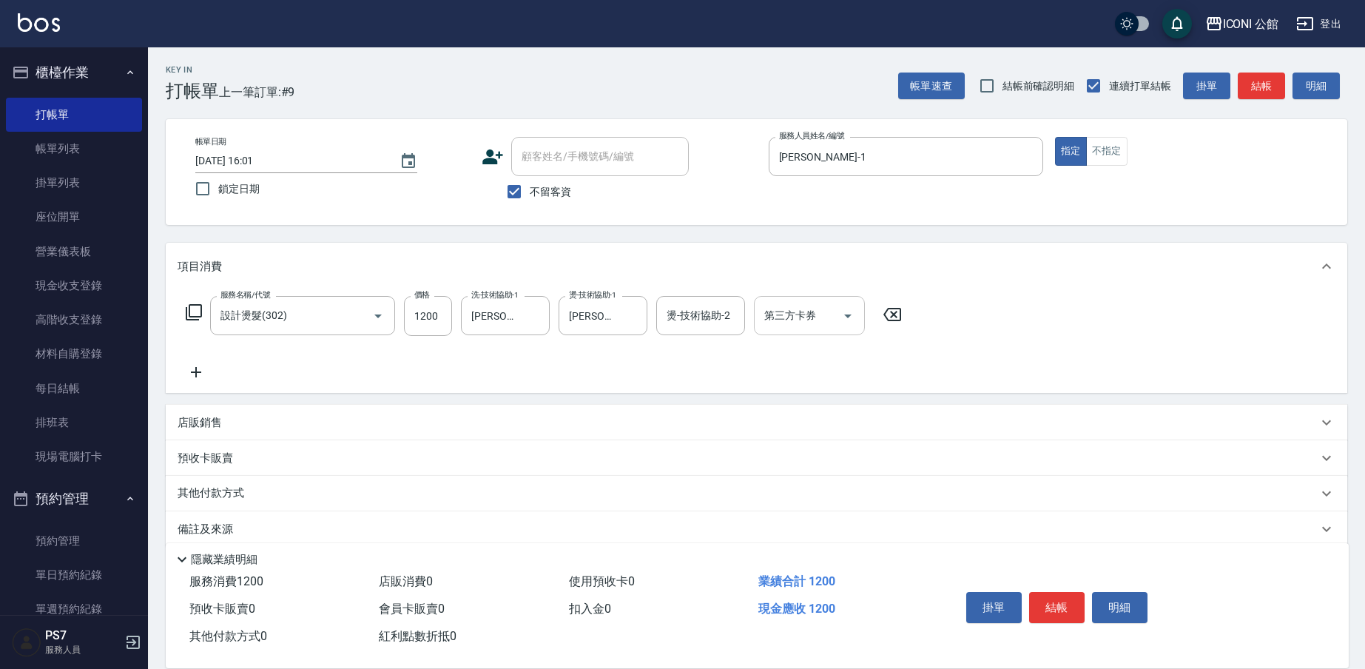
click at [187, 375] on icon at bounding box center [196, 372] width 37 height 18
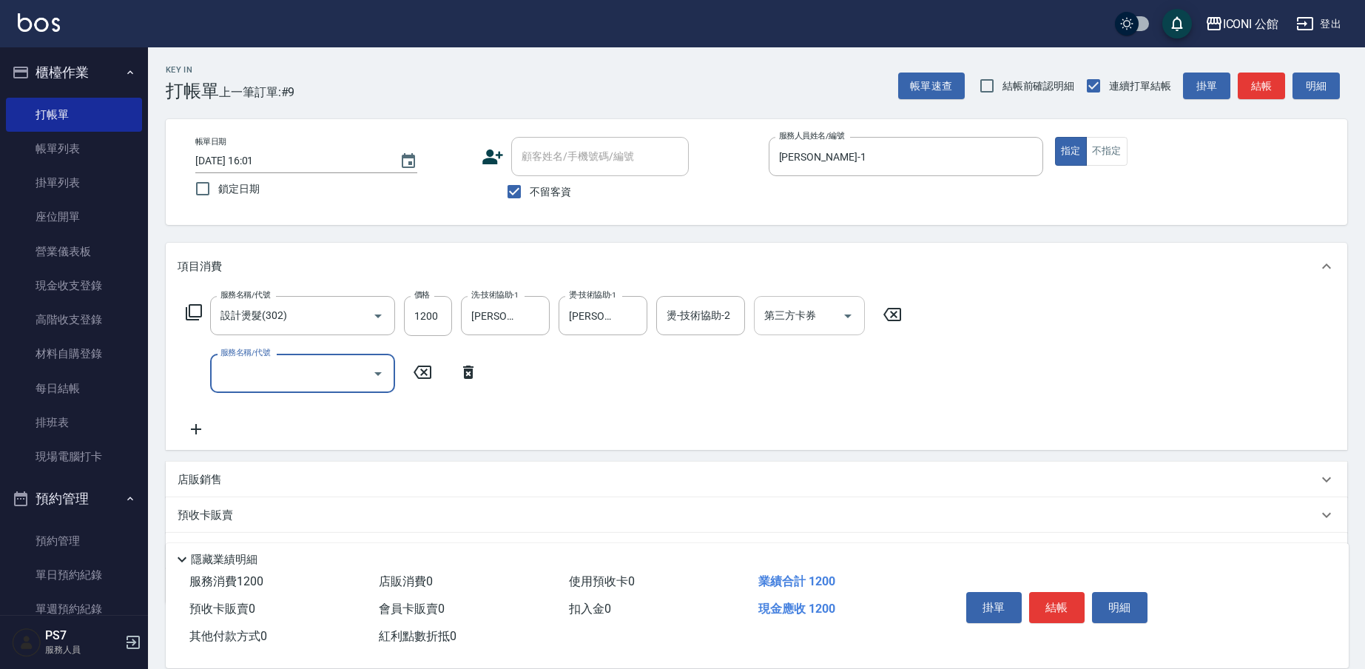
drag, startPoint x: 187, startPoint y: 375, endPoint x: 214, endPoint y: 374, distance: 27.4
click at [200, 370] on div "服務名稱/代號 服務名稱/代號" at bounding box center [332, 373] width 309 height 39
click at [226, 374] on input "服務名稱/代號" at bounding box center [291, 373] width 149 height 26
type input "503"
type input "5"
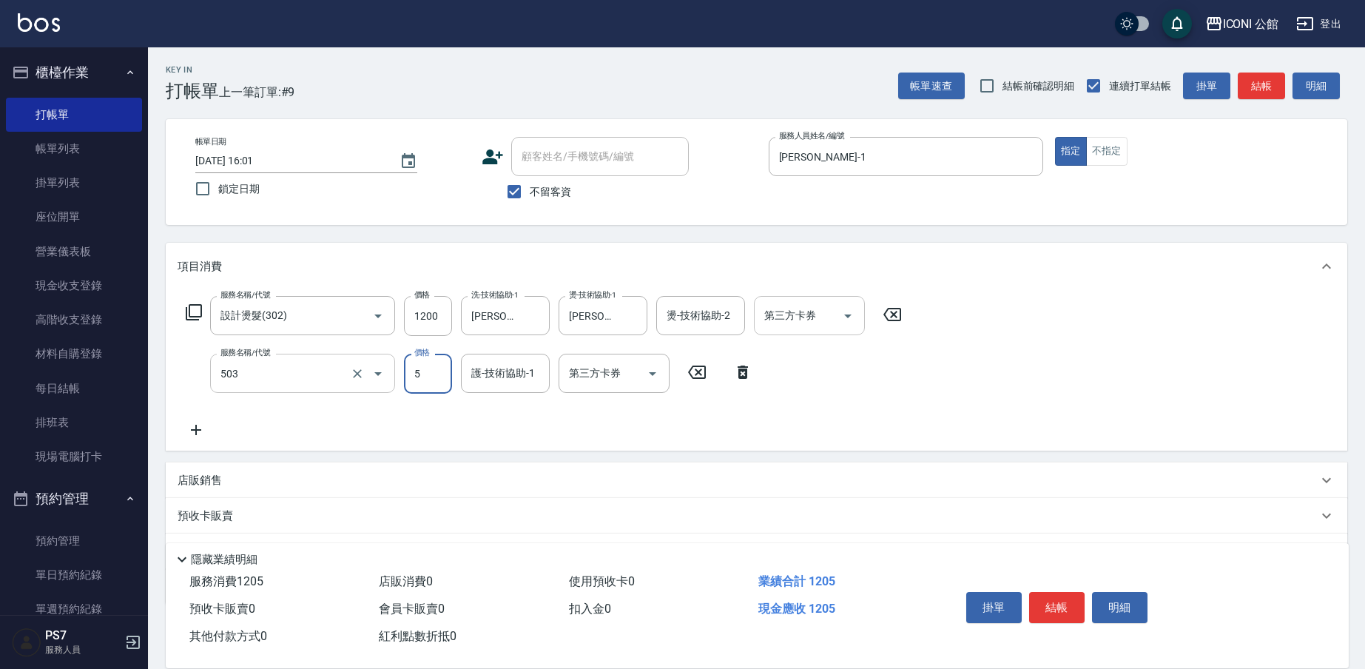
type input "自備護髮300元(503)"
type input "500"
type input "[PERSON_NAME]-1"
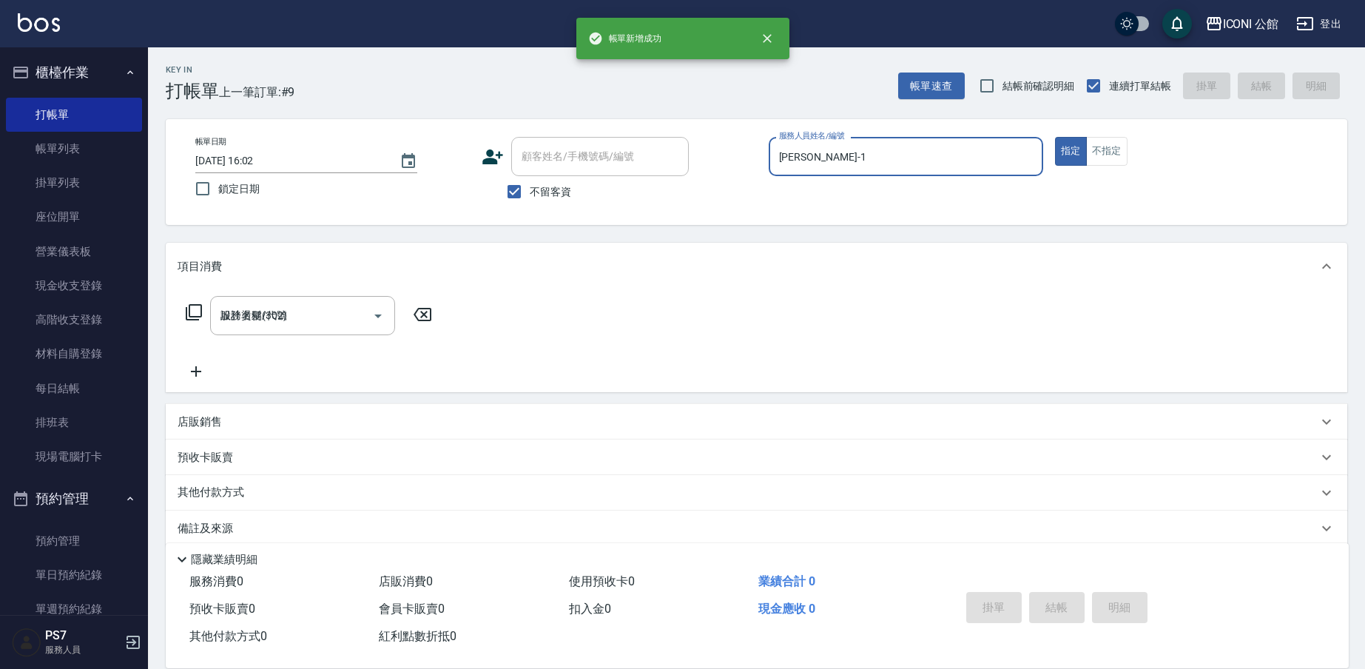
type input "[DATE] 16:02"
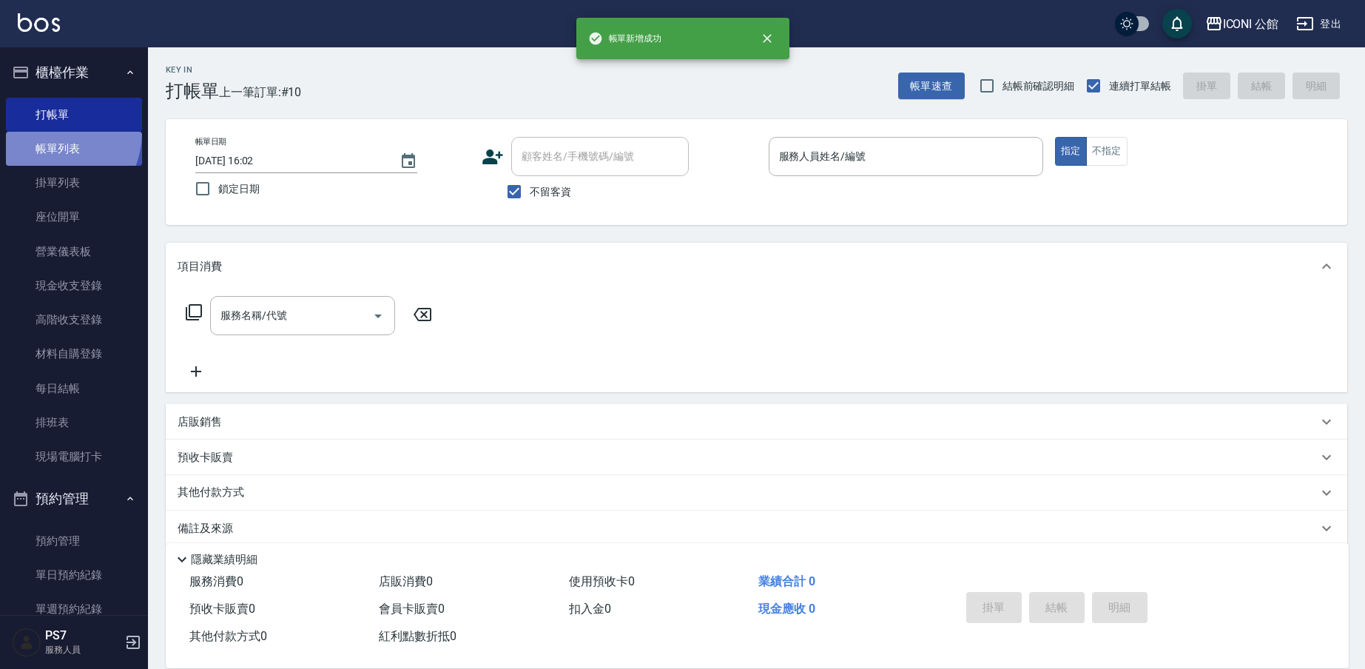
click at [47, 132] on link "帳單列表" at bounding box center [74, 149] width 136 height 34
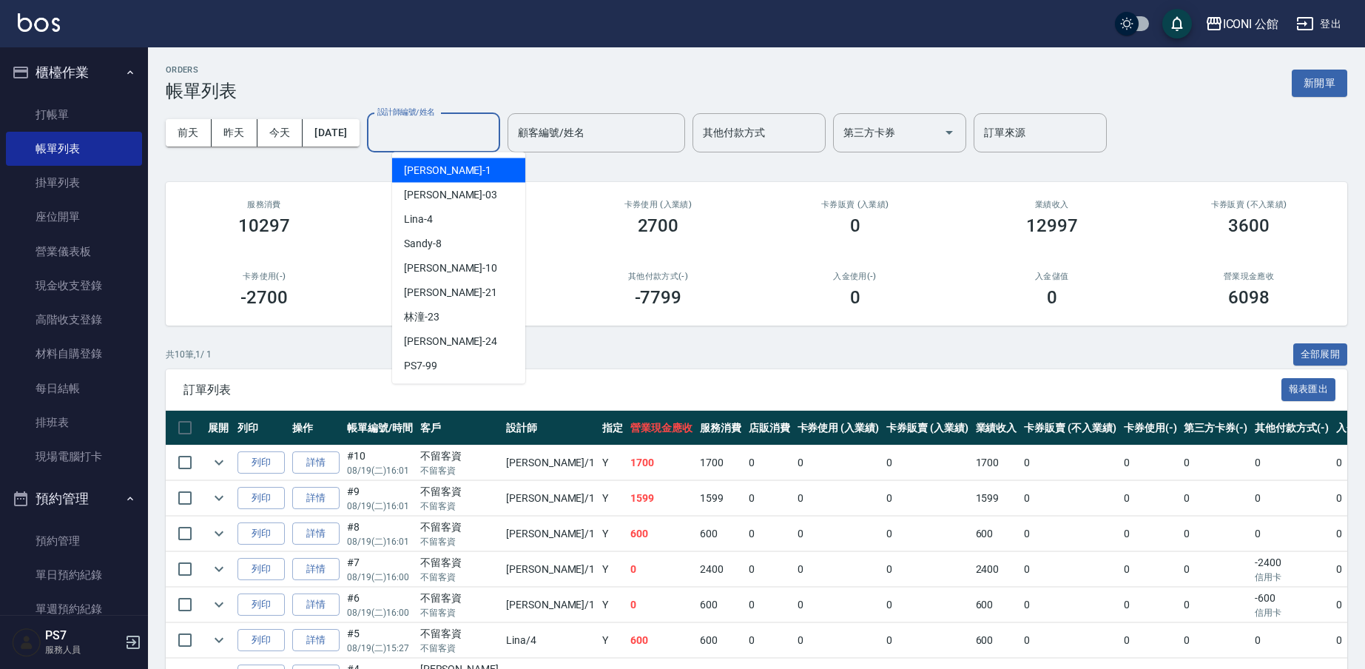
click at [476, 141] on input "設計師編號/姓名" at bounding box center [434, 133] width 120 height 26
type input "[PERSON_NAME]-1"
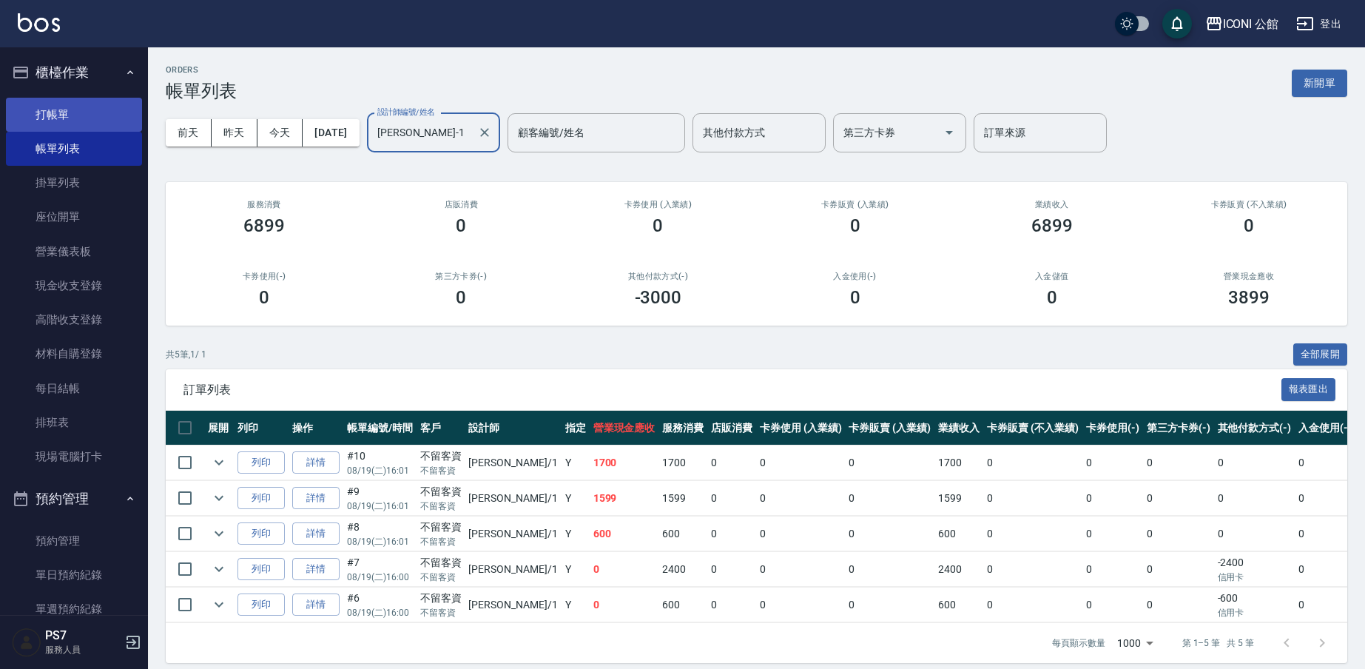
click at [121, 127] on link "打帳單" at bounding box center [74, 115] width 136 height 34
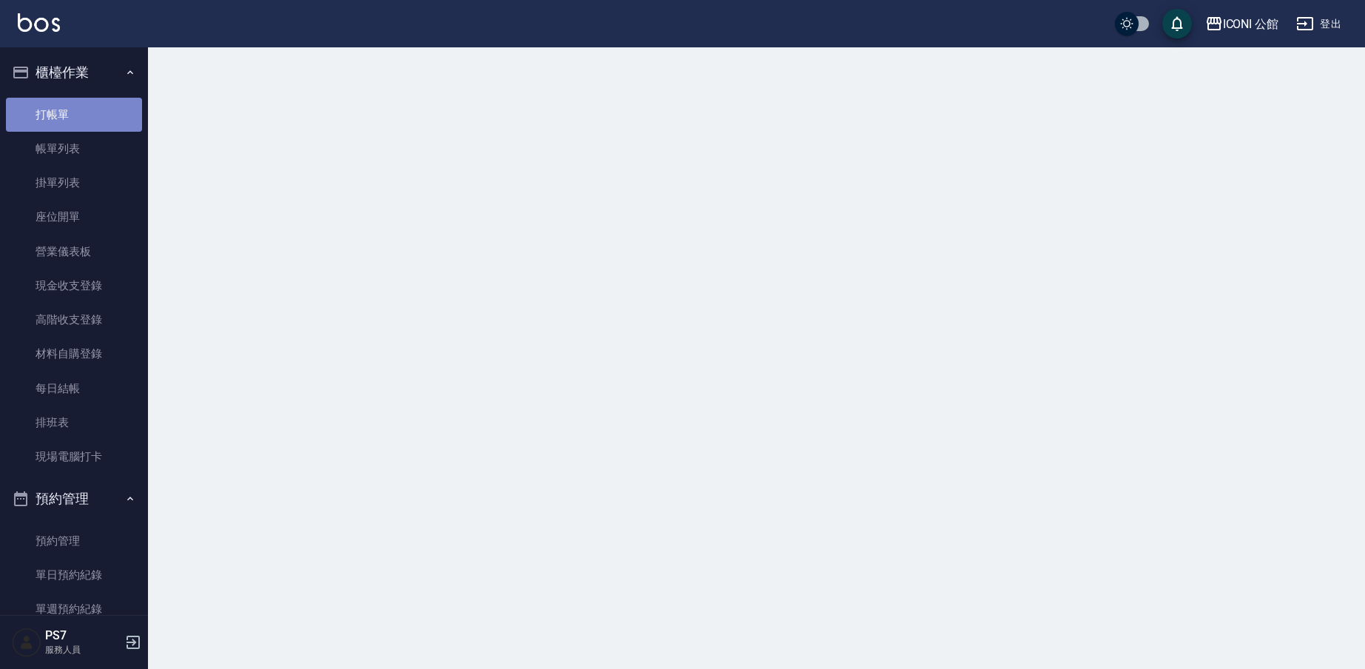
click at [121, 127] on link "打帳單" at bounding box center [74, 115] width 136 height 34
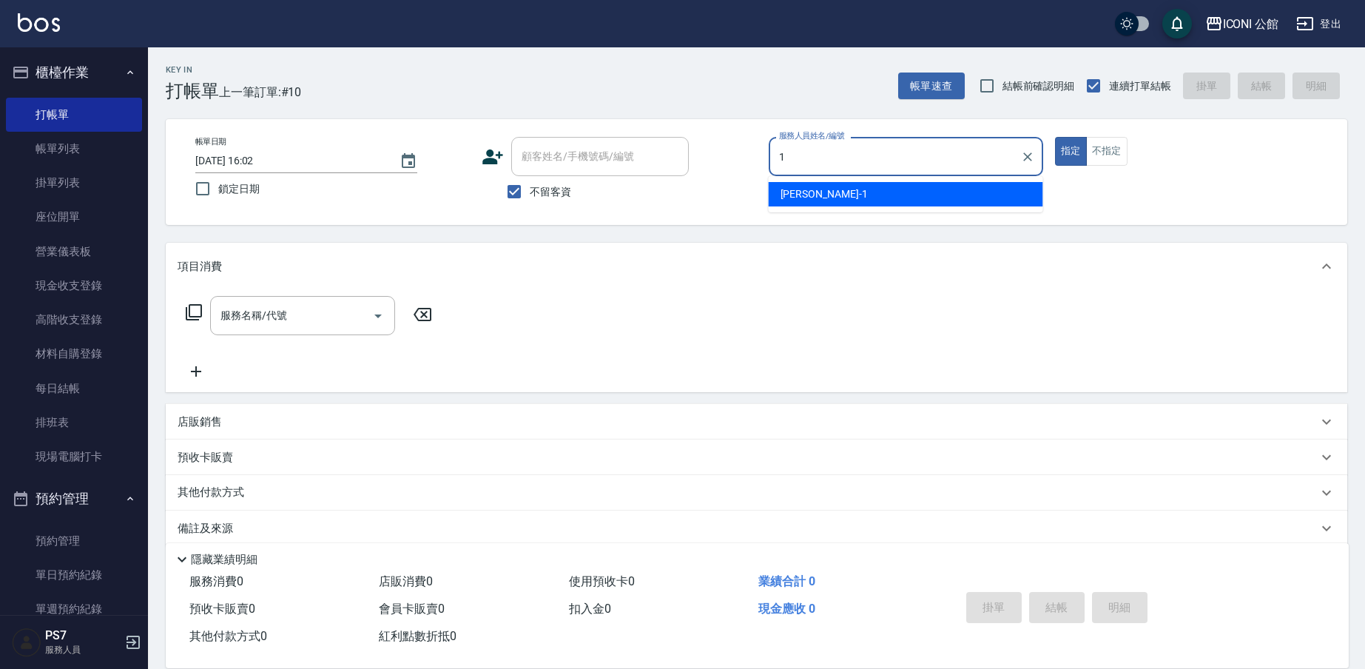
type input "[PERSON_NAME]-1"
type button "true"
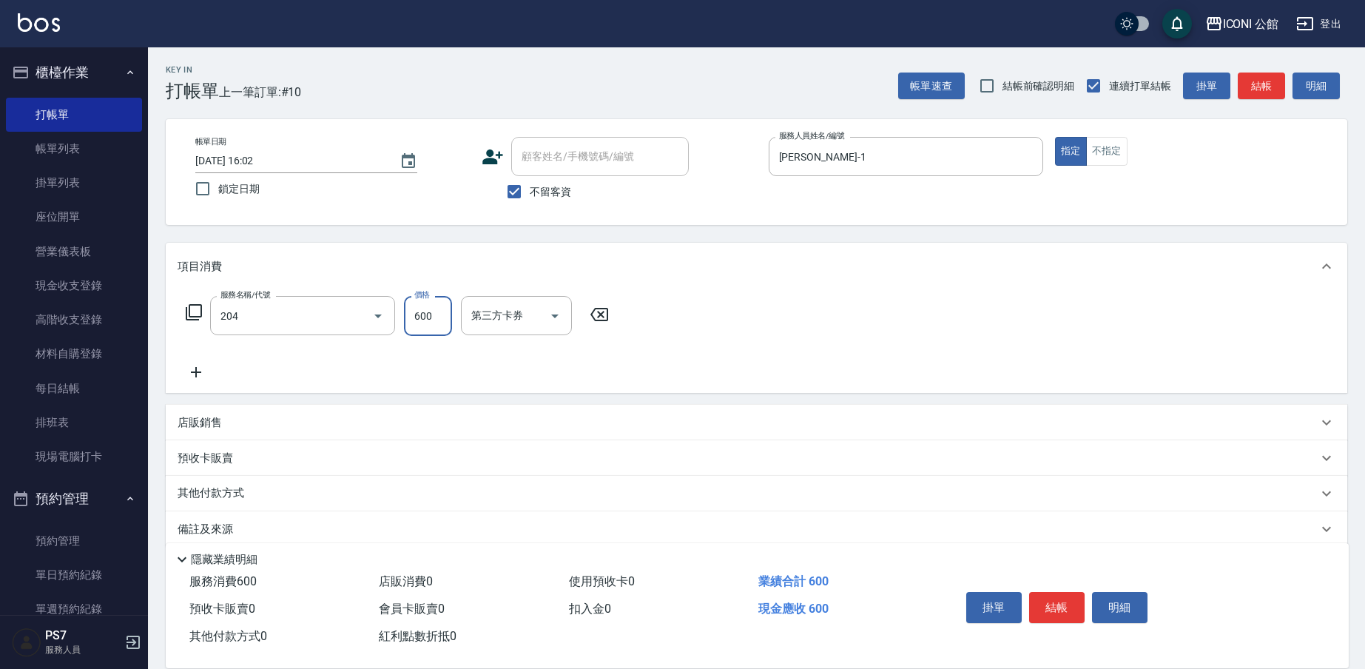
type input "指定洗+剪(204)"
type input "PS7-99"
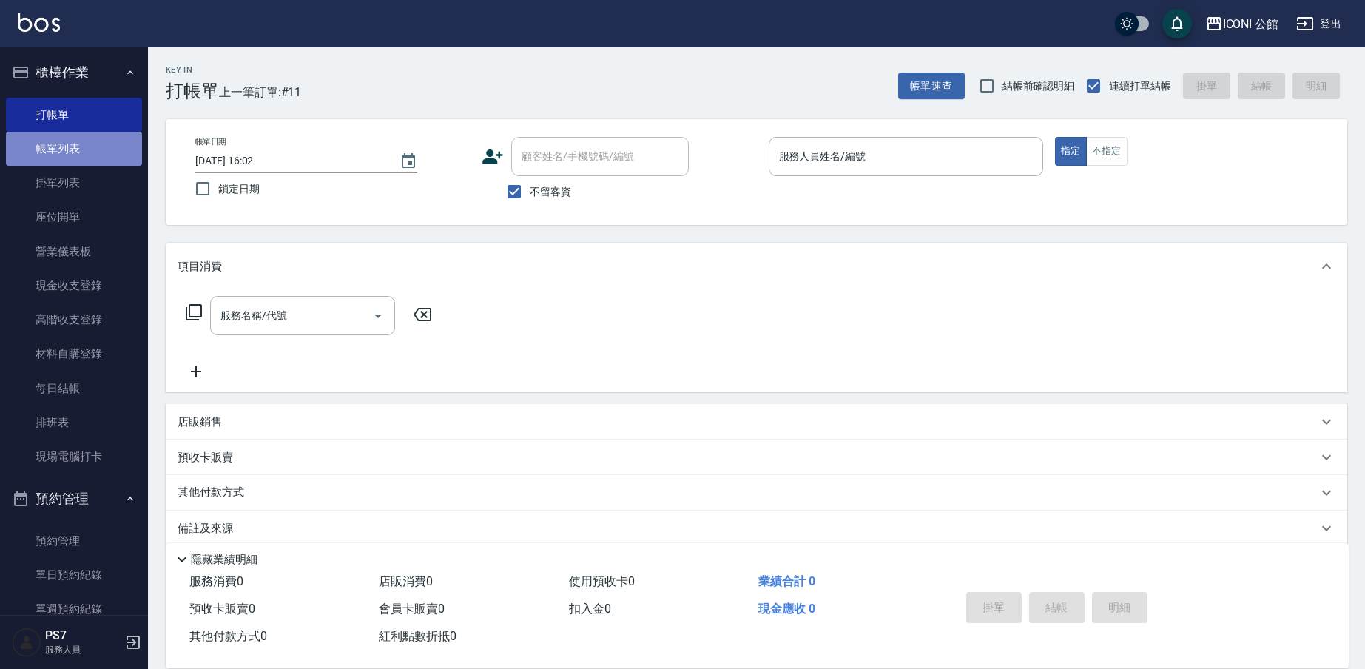
click at [131, 143] on link "帳單列表" at bounding box center [74, 149] width 136 height 34
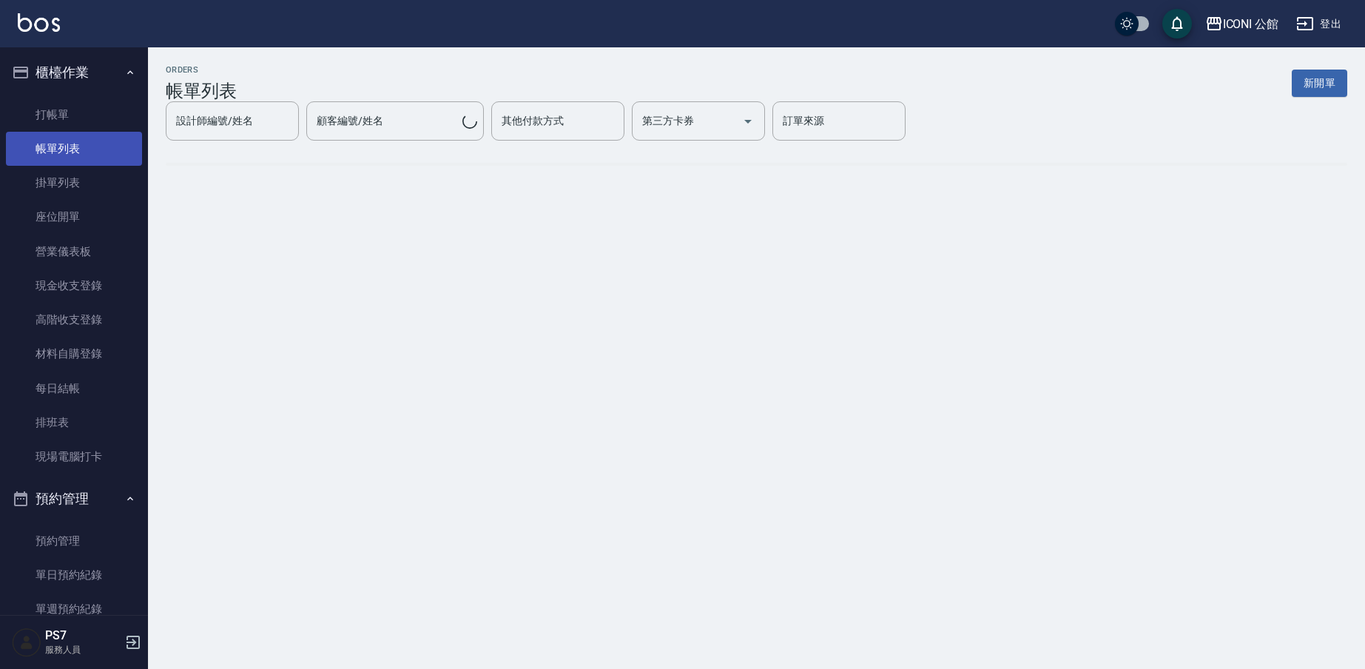
click at [131, 143] on link "帳單列表" at bounding box center [74, 149] width 136 height 34
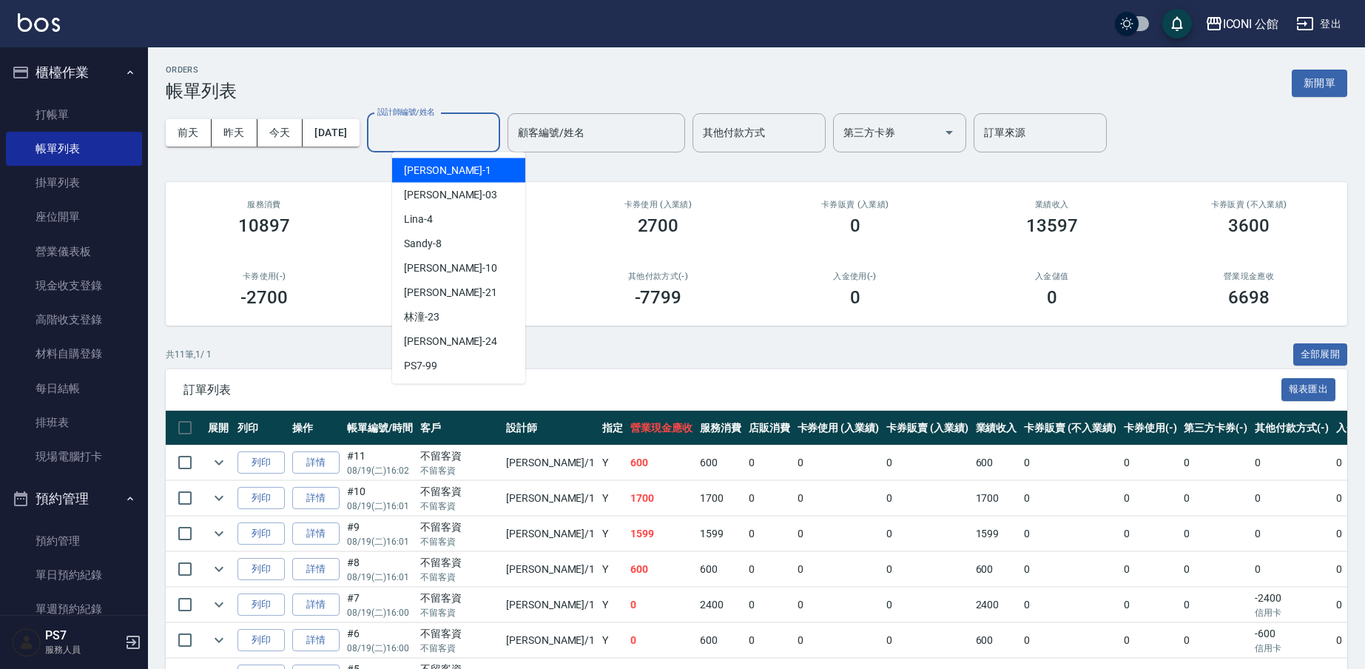
click at [400, 122] on input "設計師編號/姓名" at bounding box center [434, 133] width 120 height 26
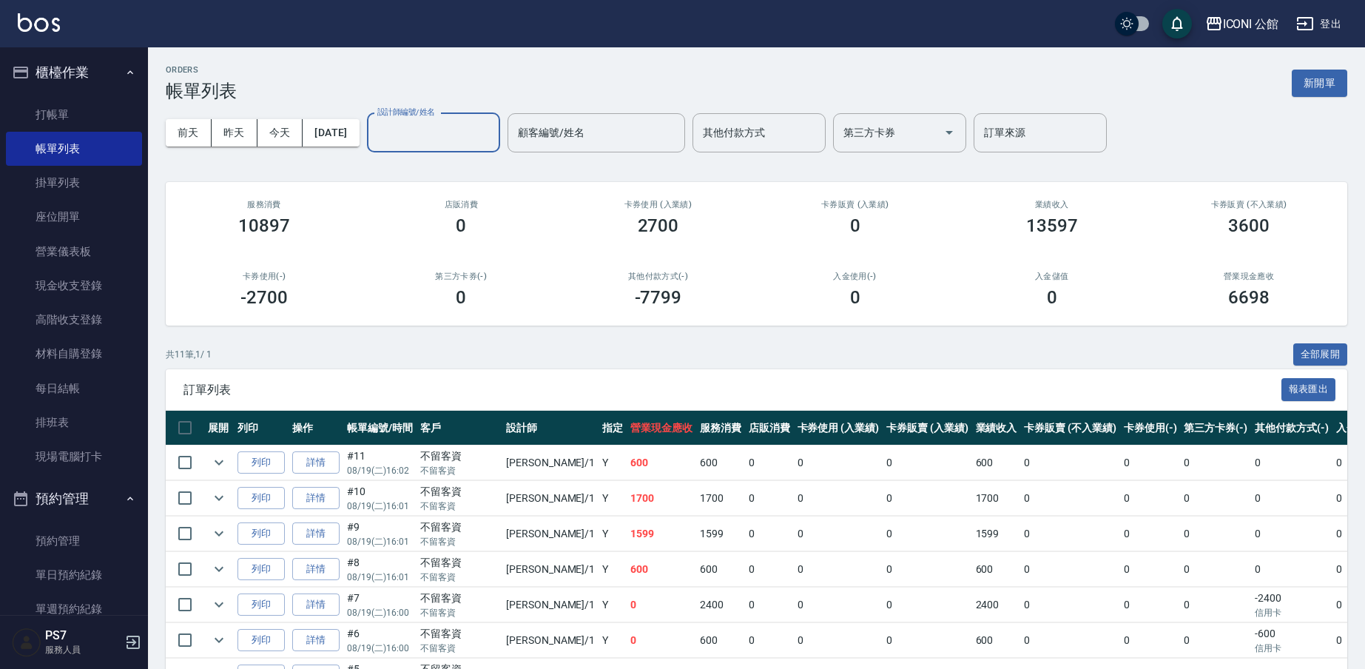
click at [452, 139] on input "設計師編號/姓名" at bounding box center [434, 133] width 120 height 26
type input "[PERSON_NAME]-1"
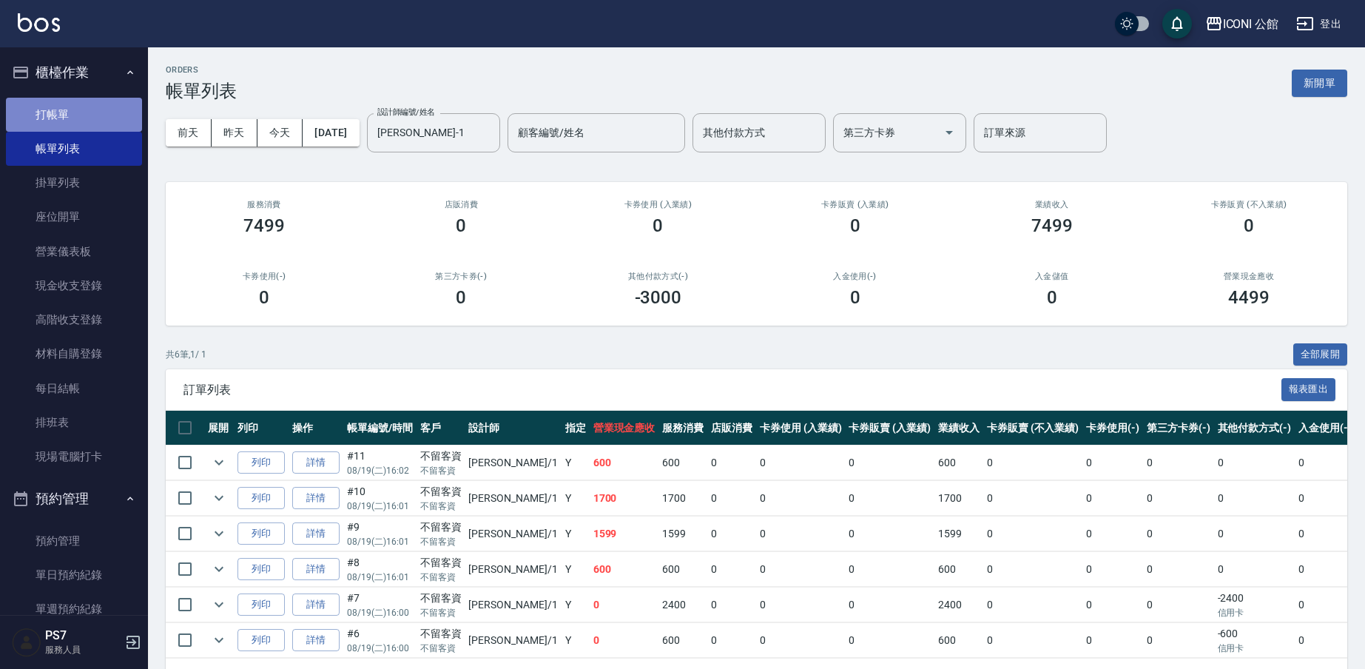
click at [104, 119] on link "打帳單" at bounding box center [74, 115] width 136 height 34
